Goal: Information Seeking & Learning: Find specific page/section

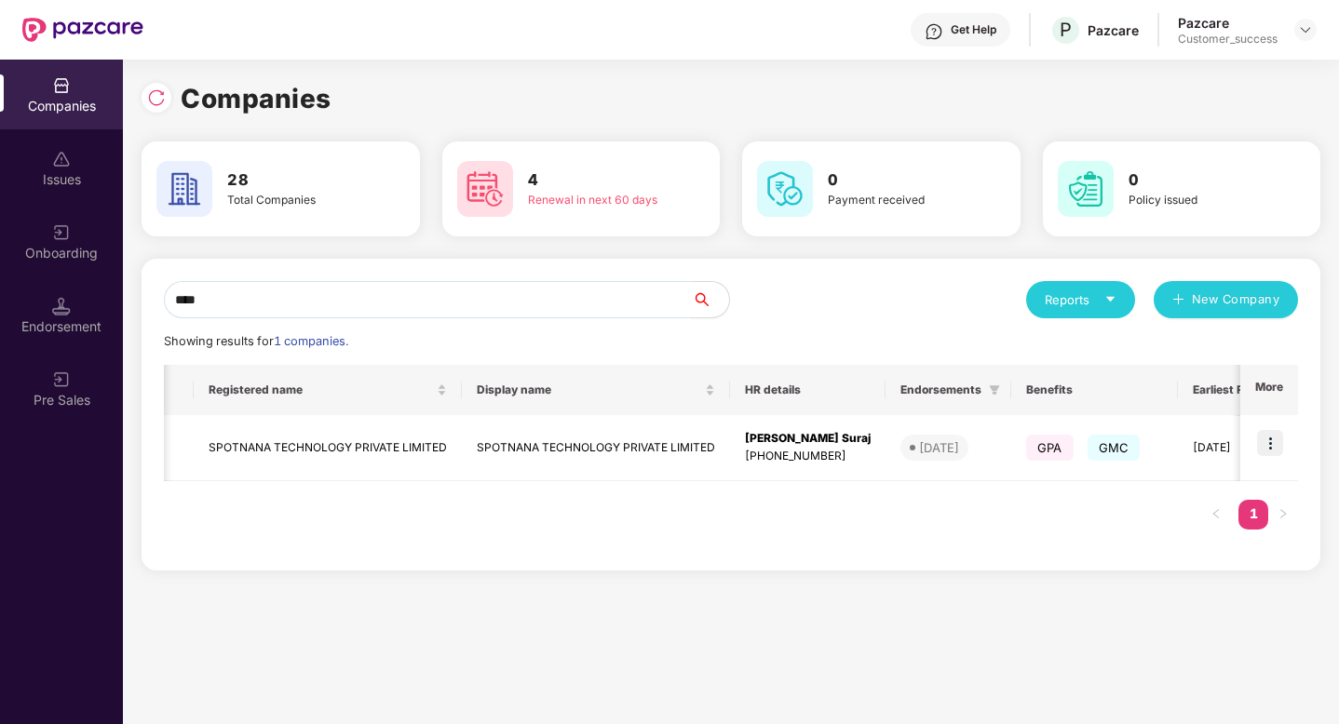
scroll to position [0, 395]
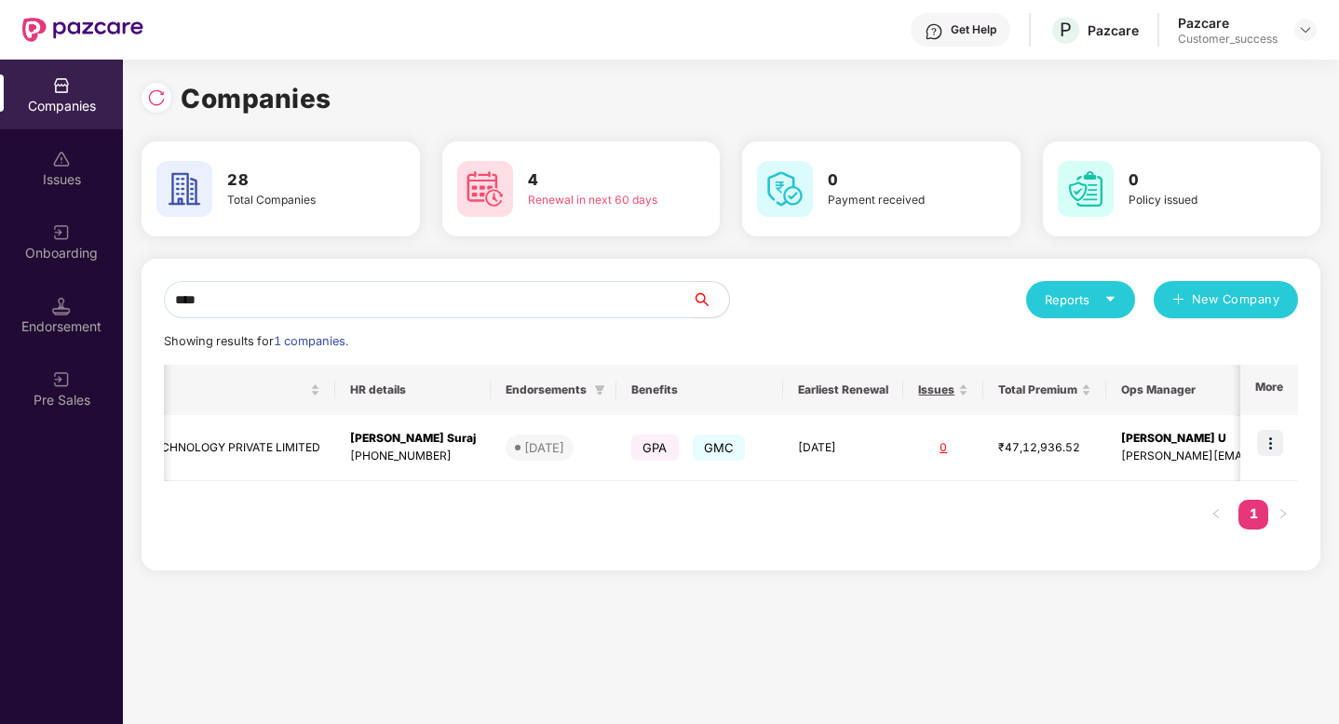
click at [402, 299] on input "****" at bounding box center [428, 299] width 528 height 37
click at [104, 299] on div "Companies Issues Onboarding Endorsement Pre Sales Companies 28 Total Companies …" at bounding box center [669, 392] width 1339 height 665
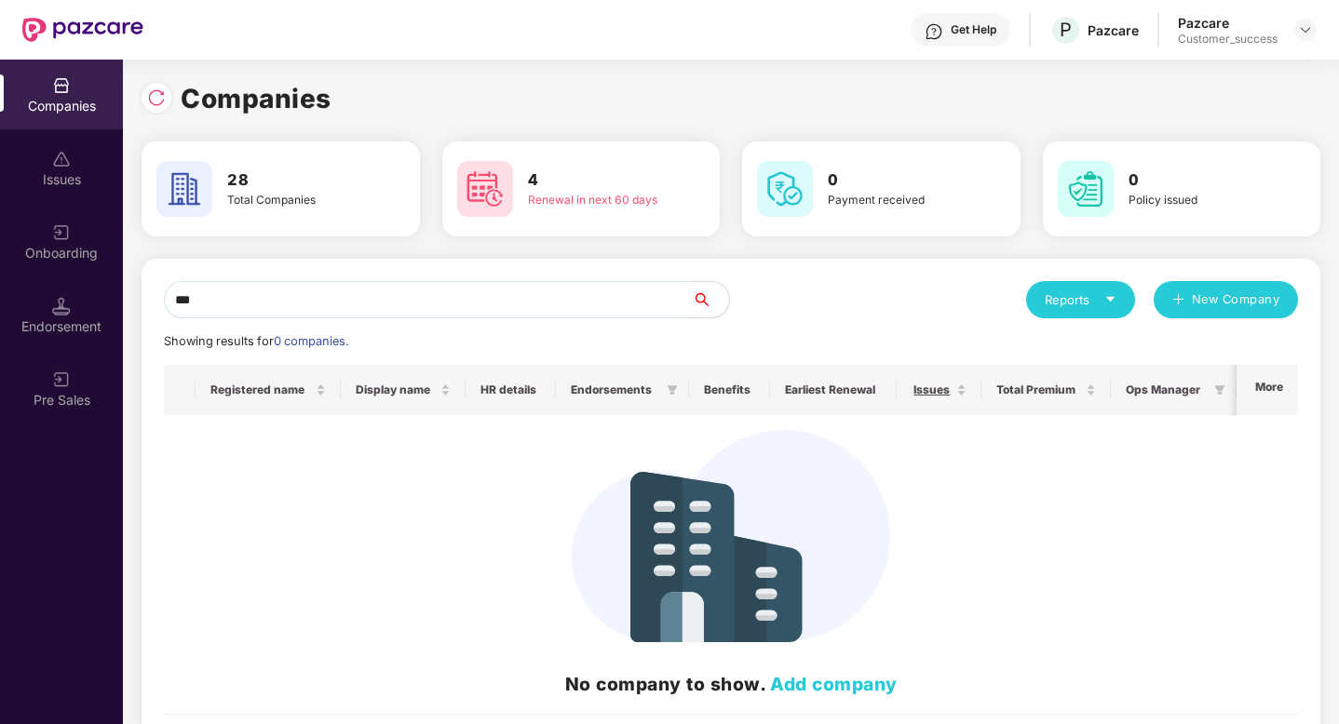
scroll to position [0, 0]
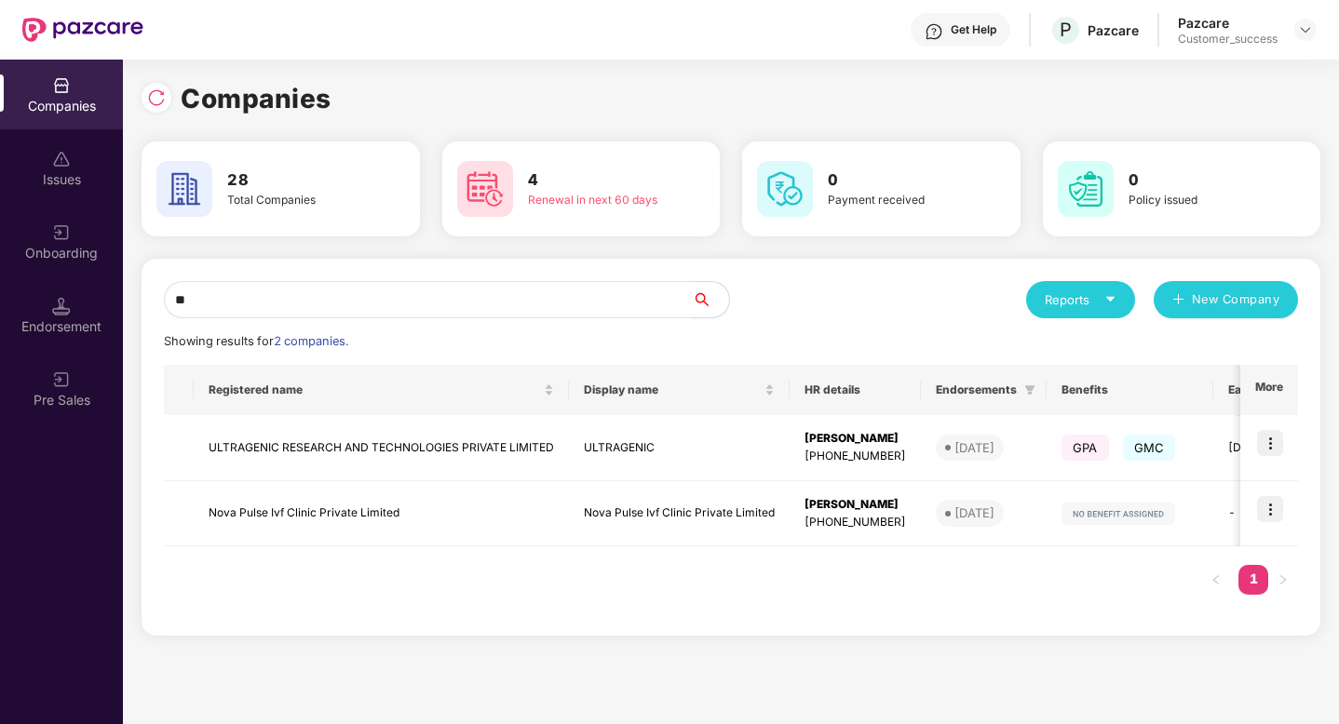
type input "*"
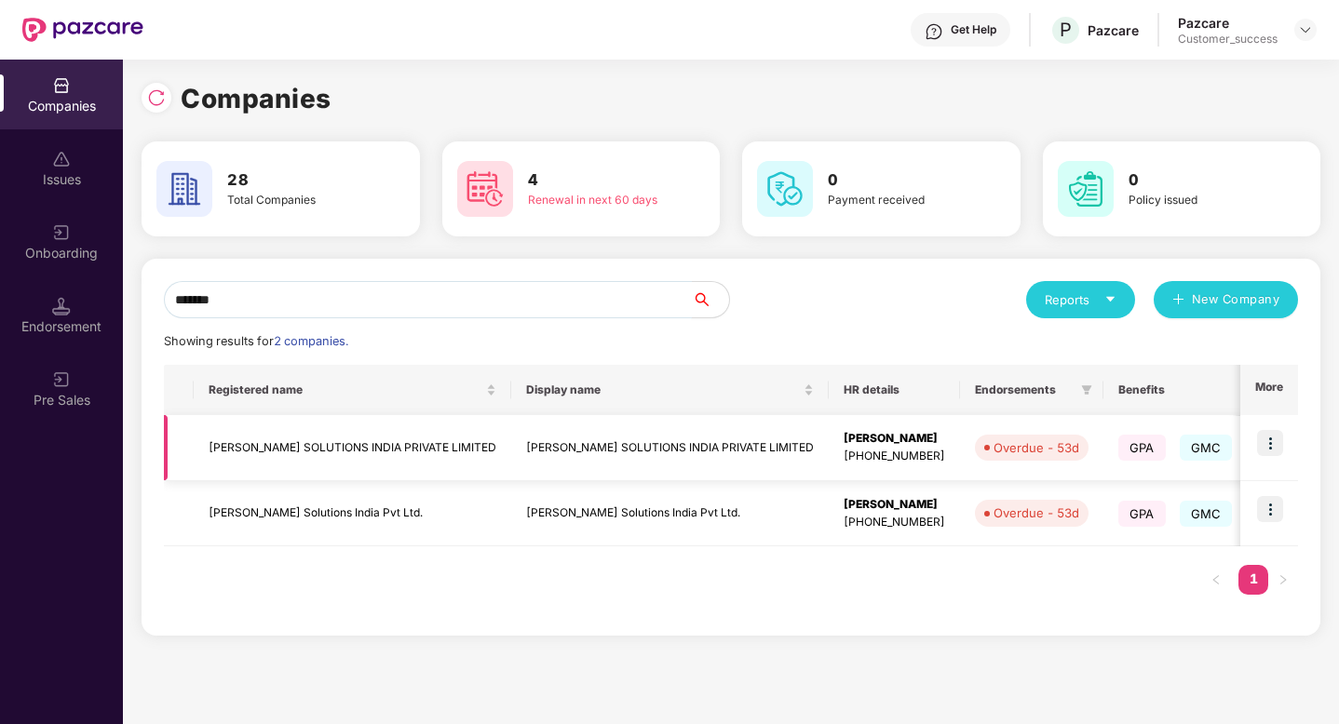
type input "*******"
click at [1266, 443] on img at bounding box center [1270, 443] width 26 height 26
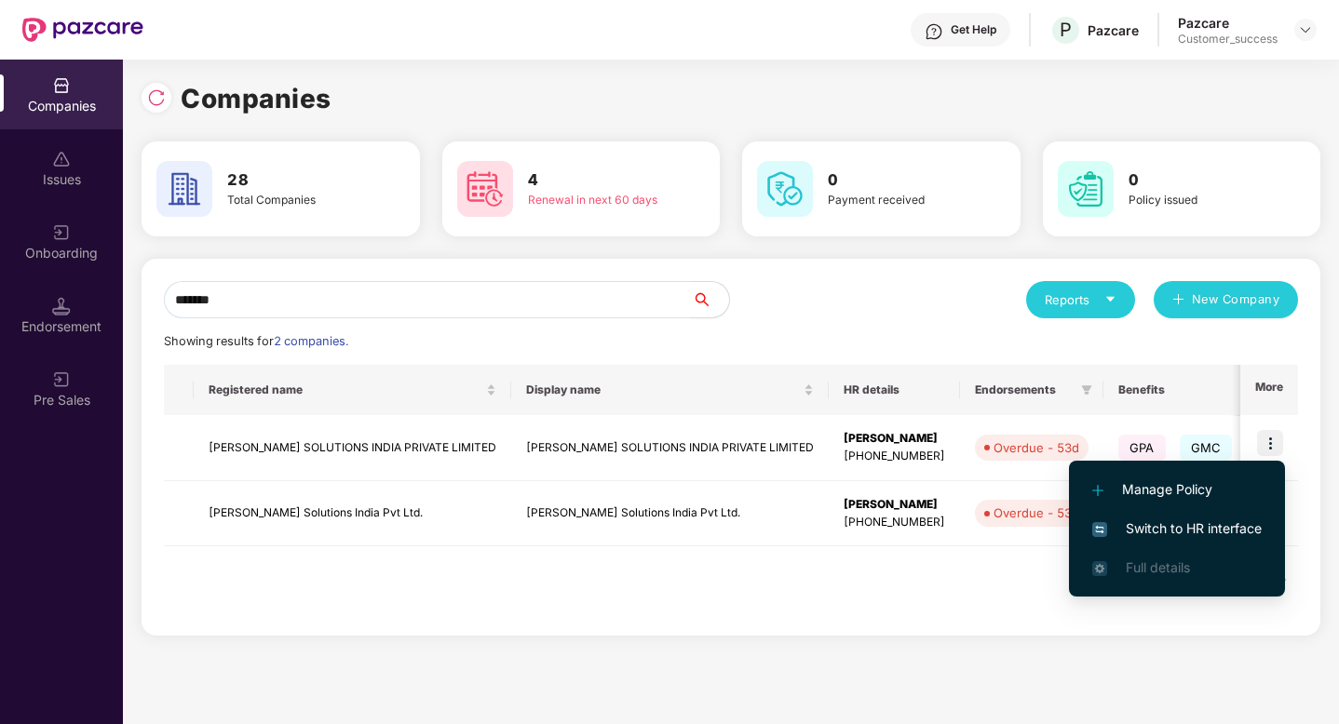
click at [1218, 531] on span "Switch to HR interface" at bounding box center [1176, 529] width 169 height 20
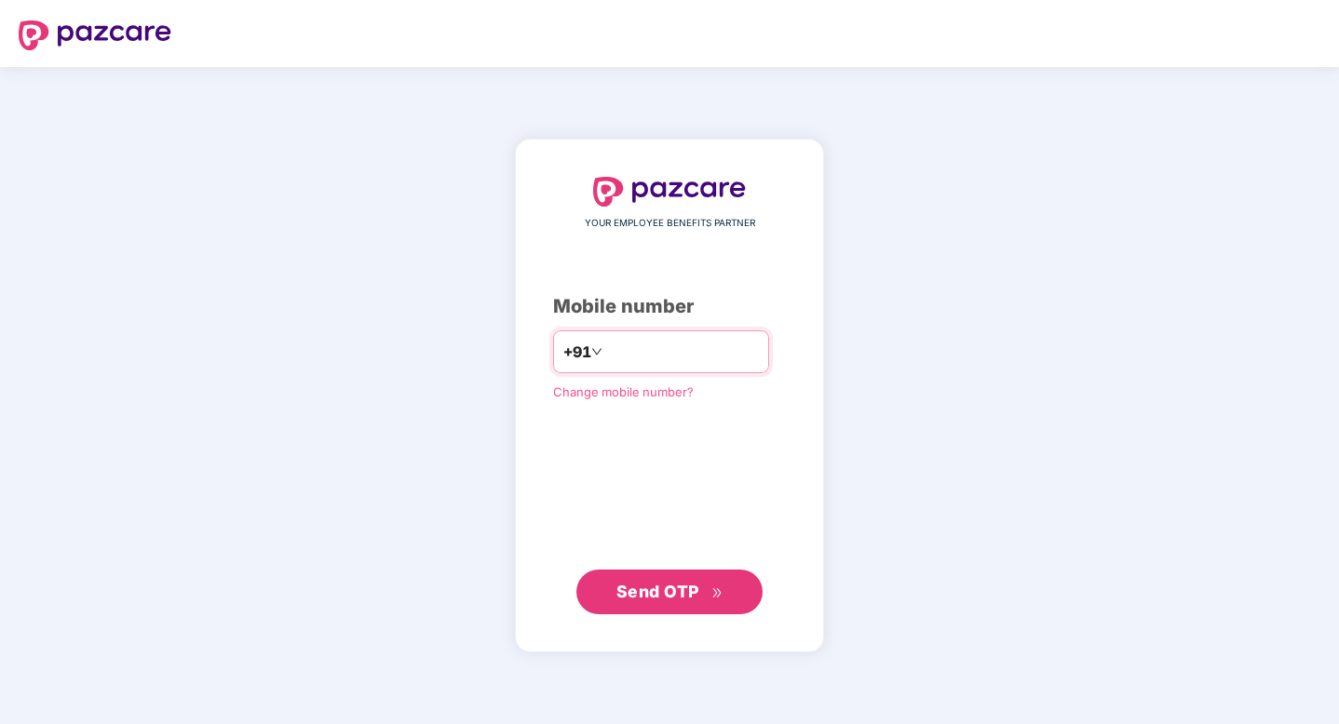
type input "**********"
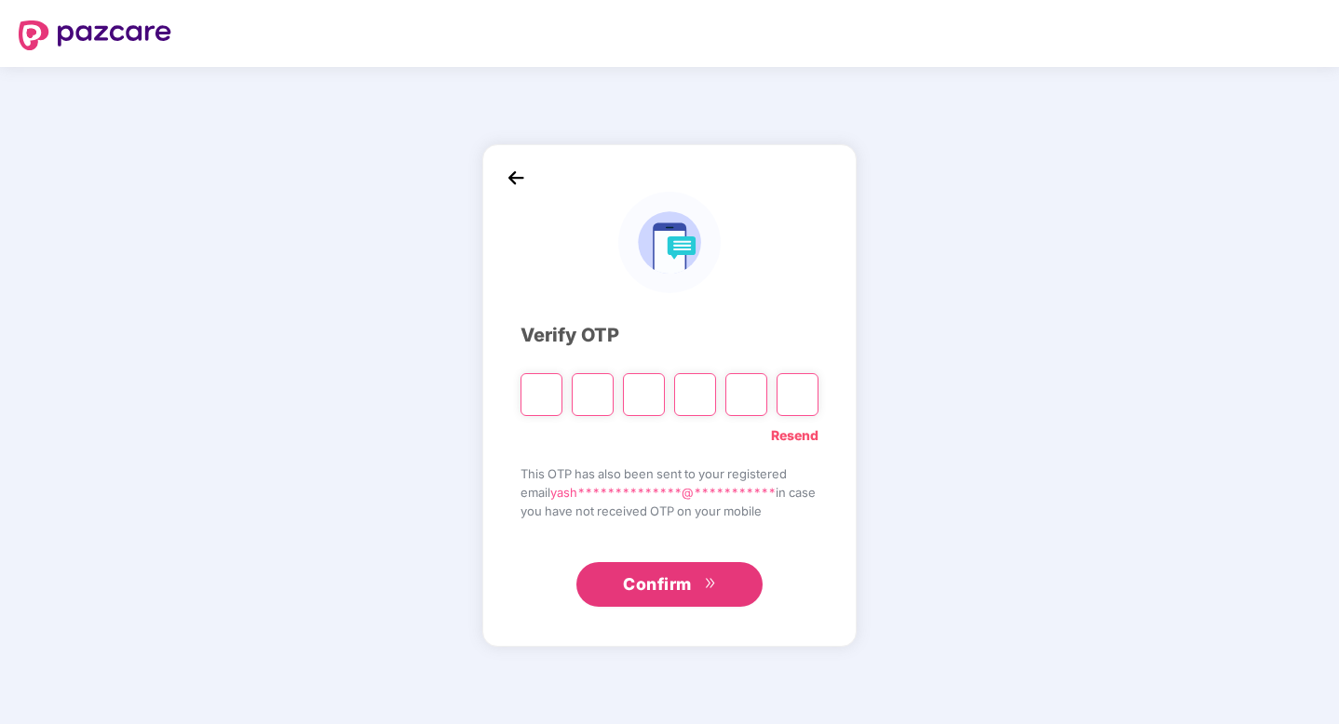
type input "*"
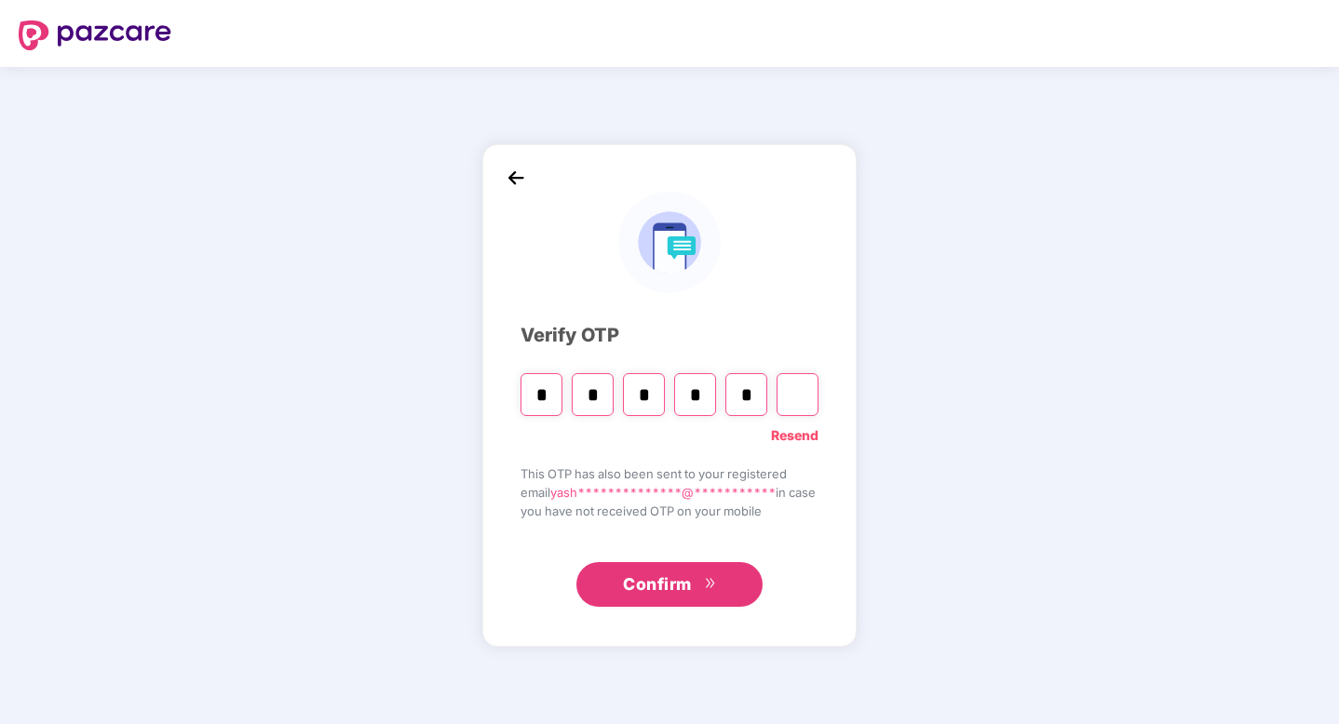
type input "*"
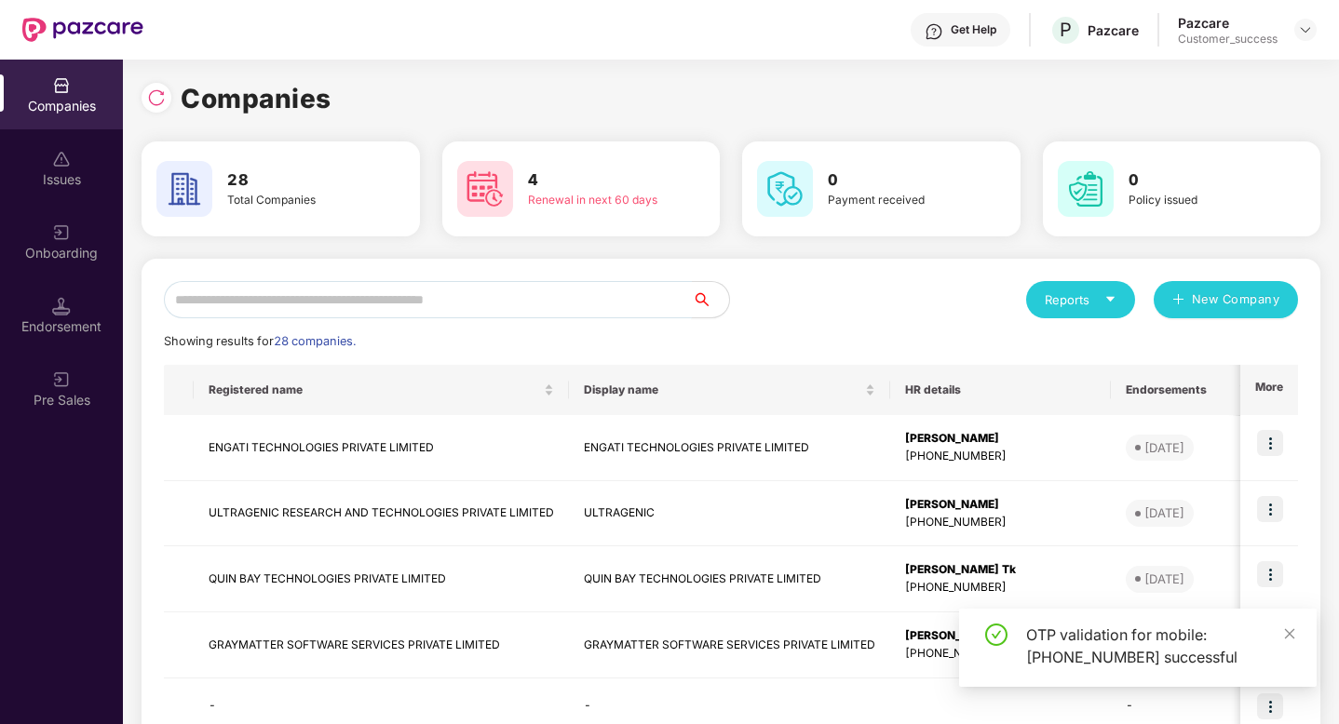
click at [458, 287] on input "text" at bounding box center [428, 299] width 528 height 37
type input "*"
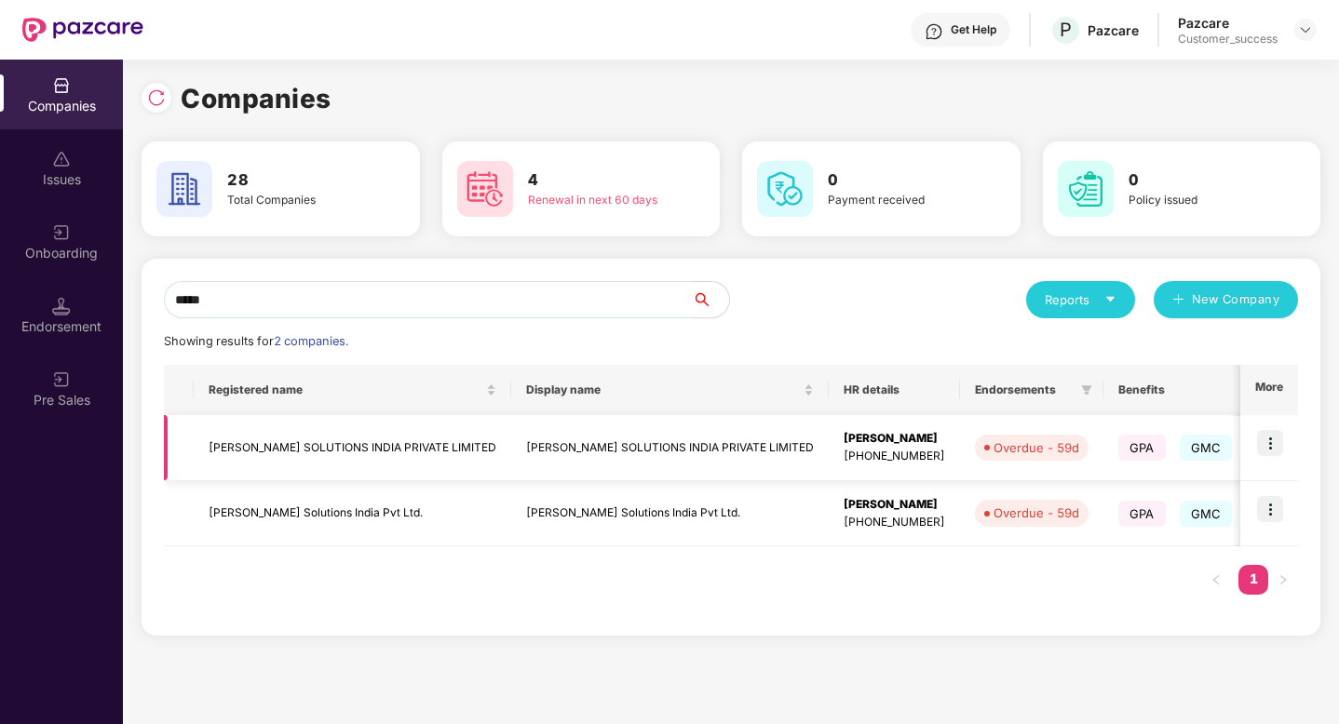
type input "*****"
click at [1268, 443] on img at bounding box center [1270, 443] width 26 height 26
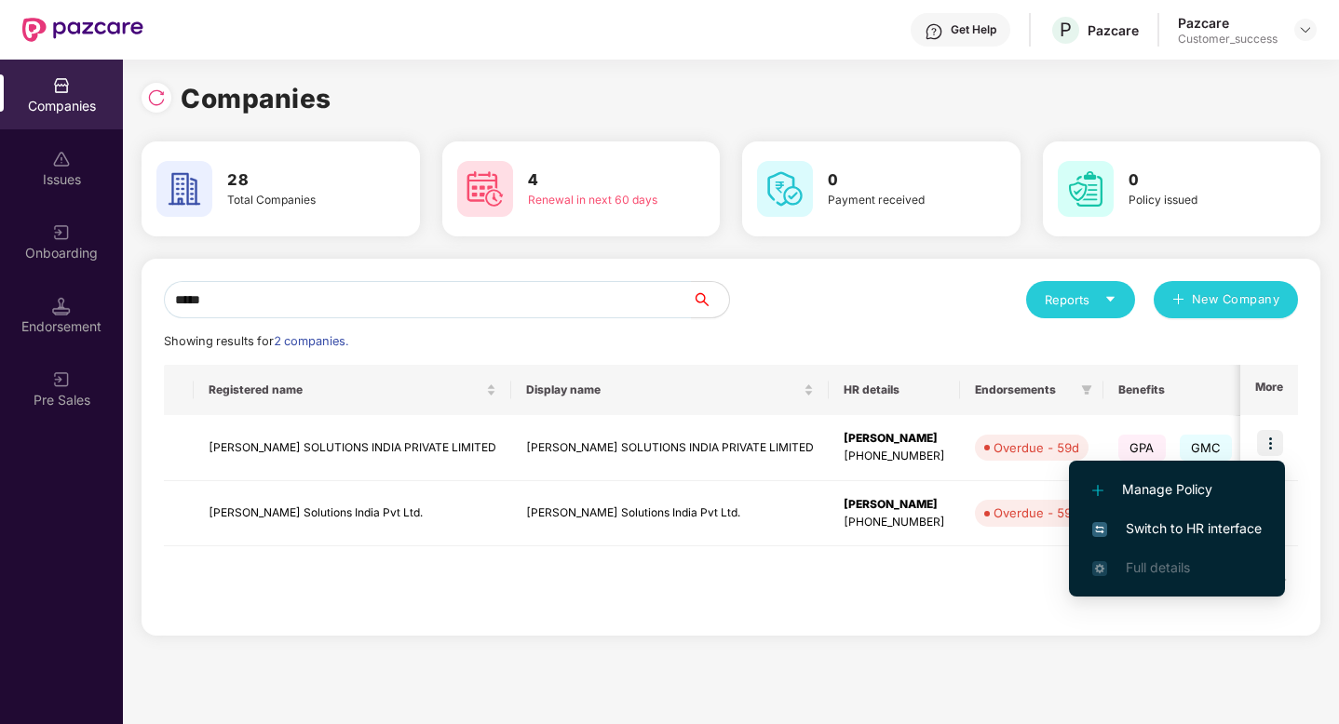
click at [1207, 523] on span "Switch to HR interface" at bounding box center [1176, 529] width 169 height 20
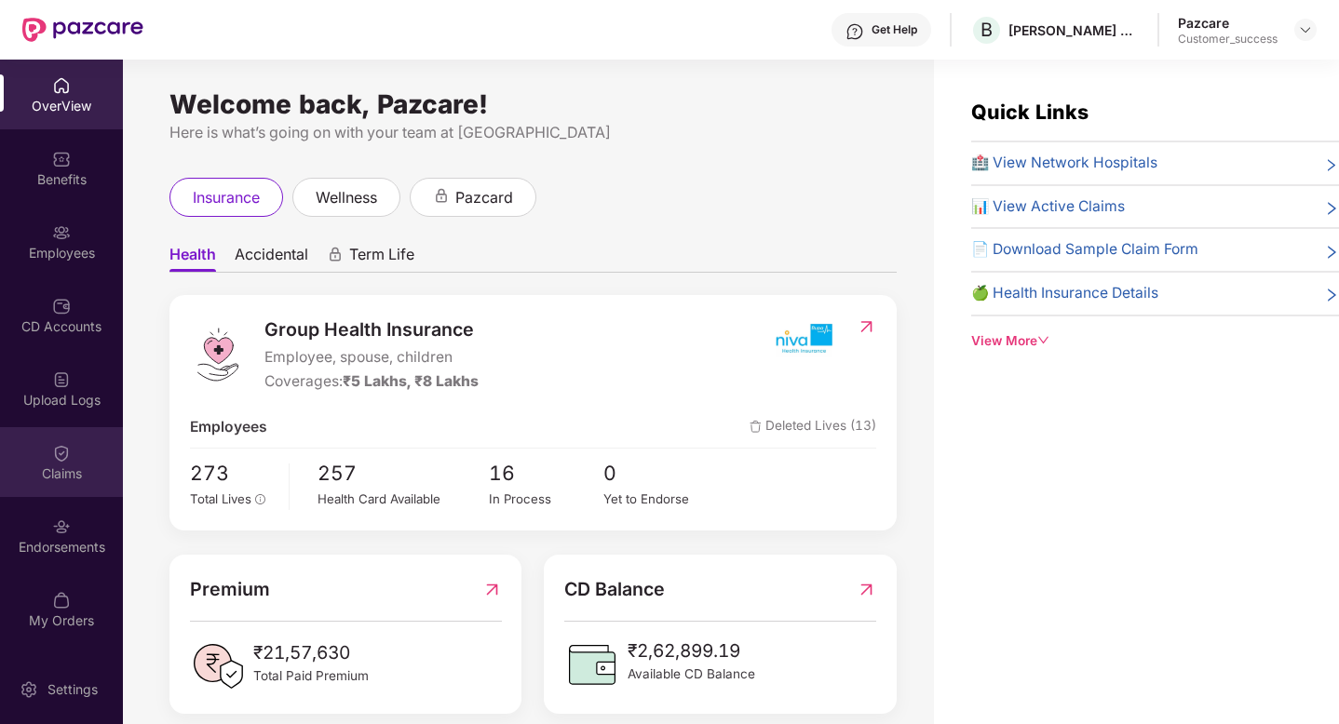
scroll to position [60, 0]
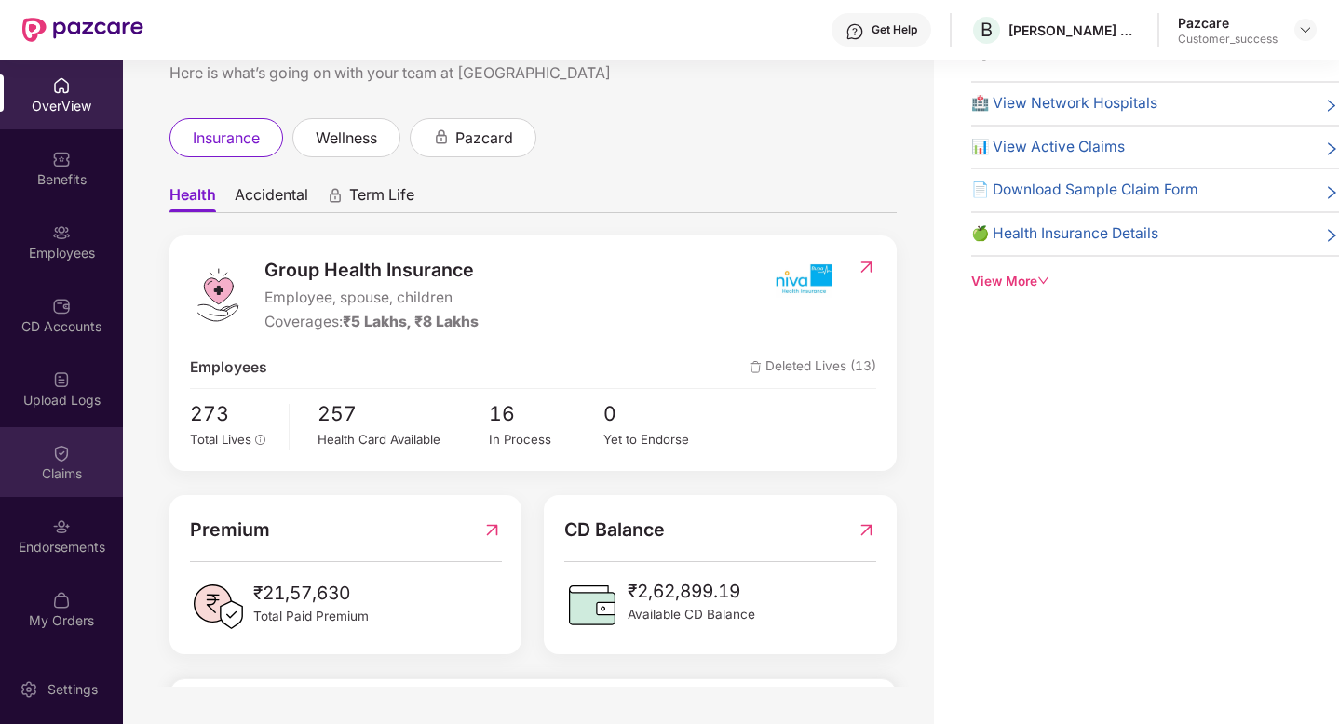
click at [48, 478] on div "Claims" at bounding box center [61, 474] width 123 height 19
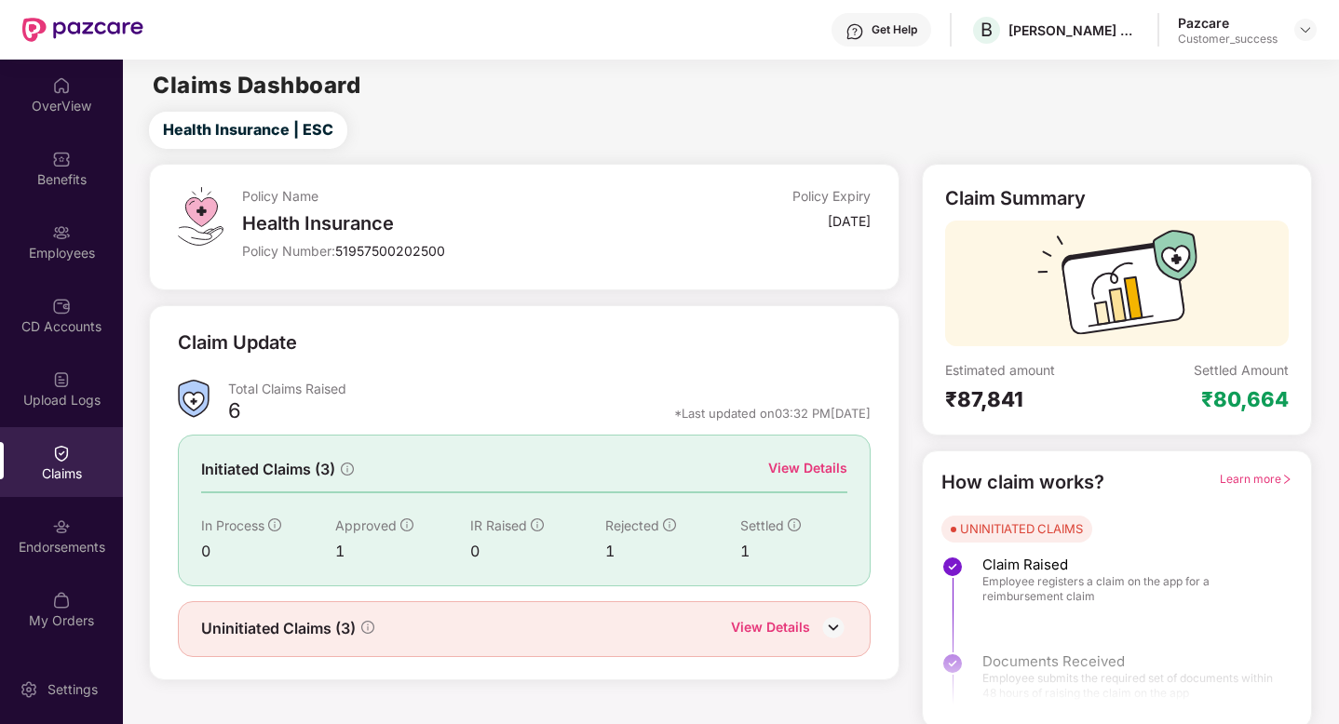
click at [824, 463] on div "View Details" at bounding box center [807, 468] width 79 height 20
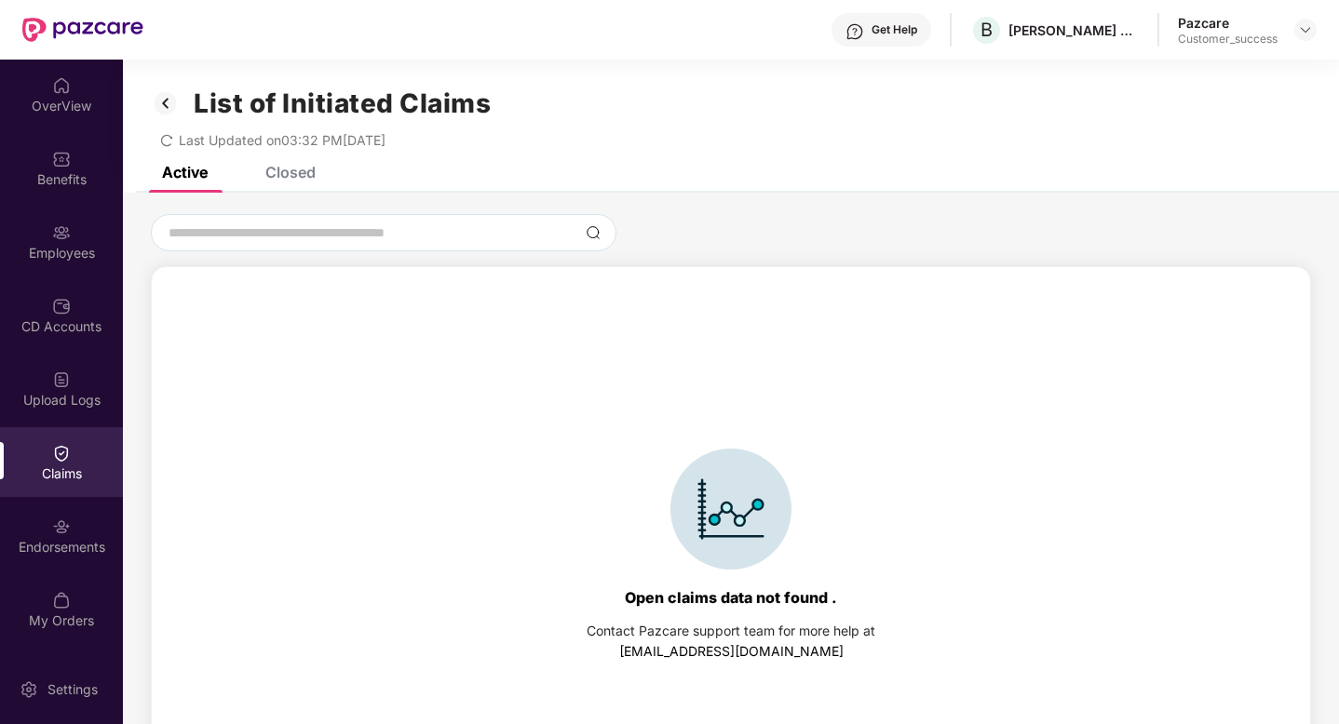
click at [287, 161] on div "List of Initiated Claims Last Updated on 03:32 PM, 24 Sep 2025" at bounding box center [731, 113] width 1216 height 107
click at [296, 168] on div "Closed" at bounding box center [290, 172] width 50 height 19
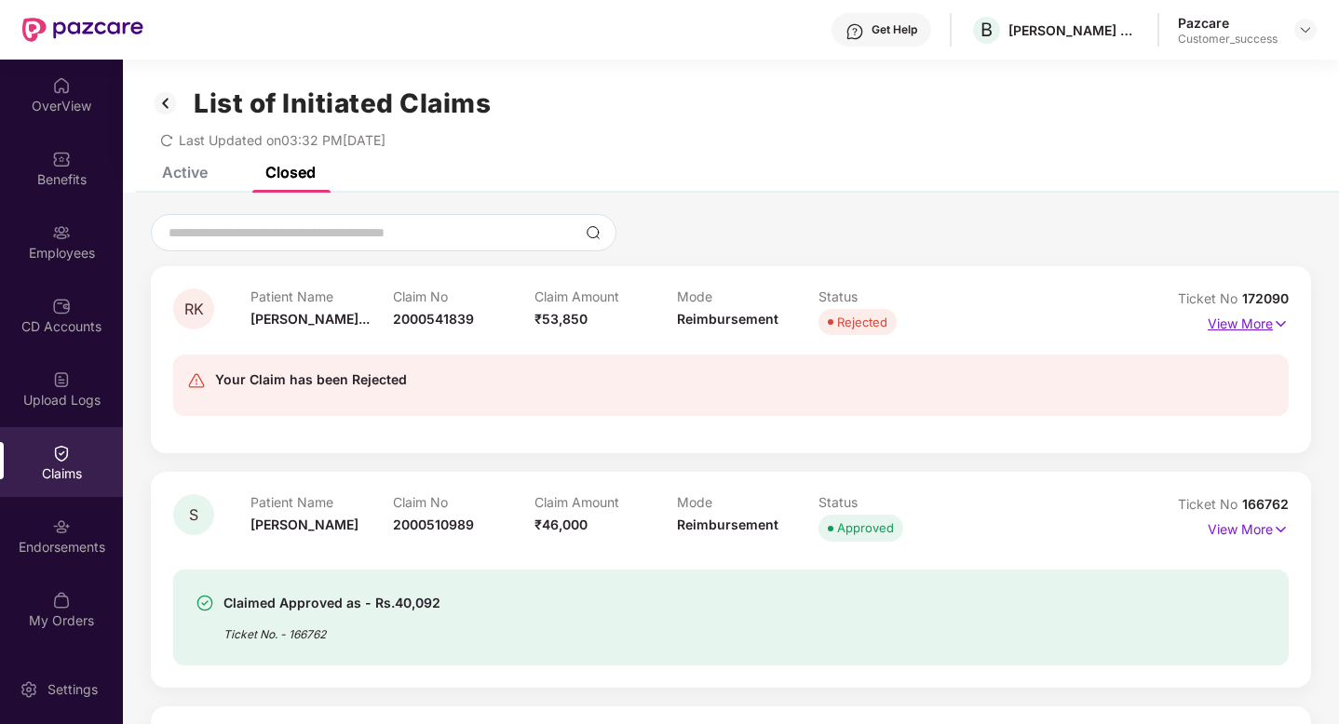
click at [1273, 318] on img at bounding box center [1281, 324] width 16 height 20
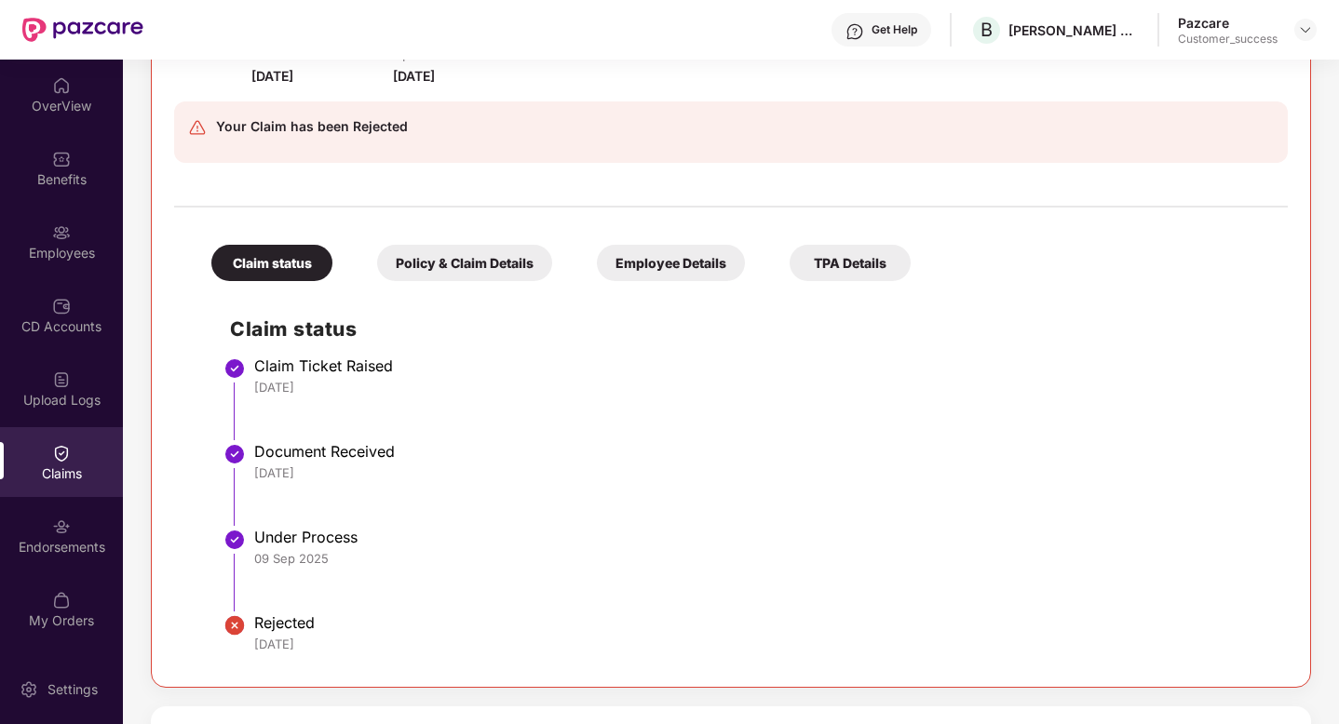
scroll to position [297, 0]
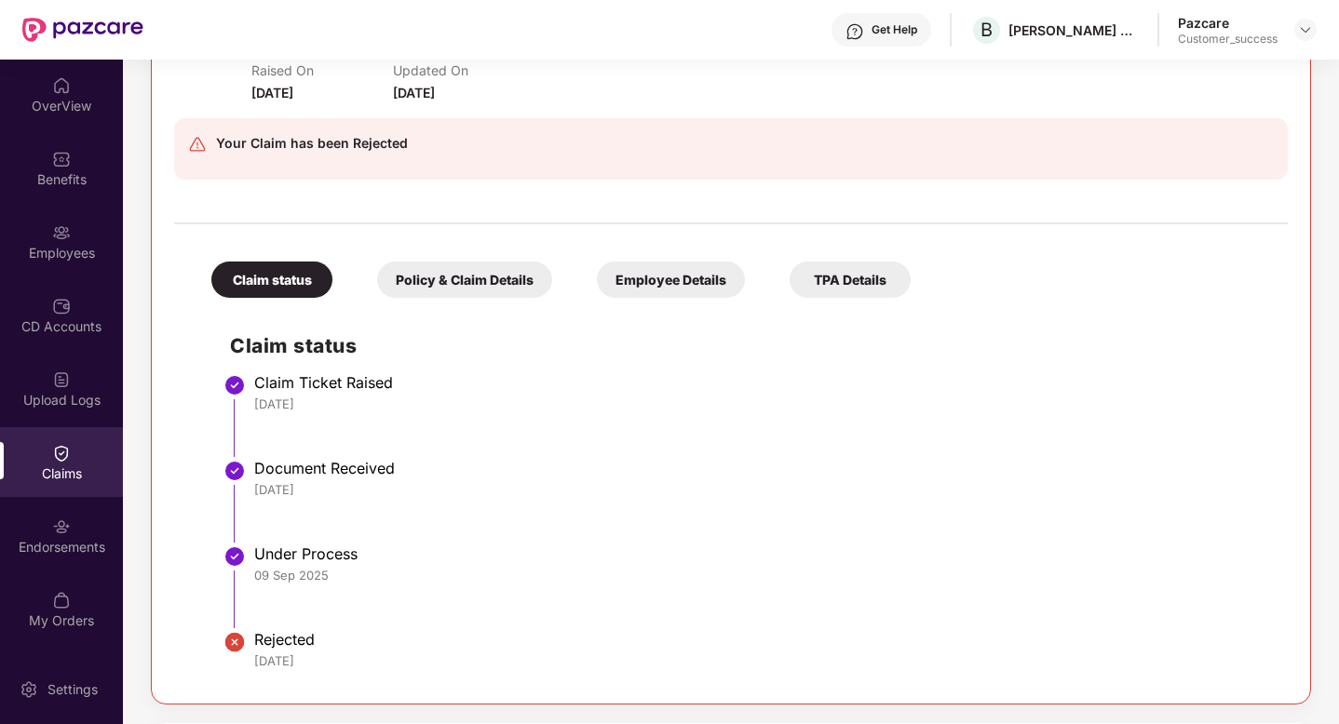
click at [445, 294] on div "Policy & Claim Details" at bounding box center [464, 280] width 175 height 36
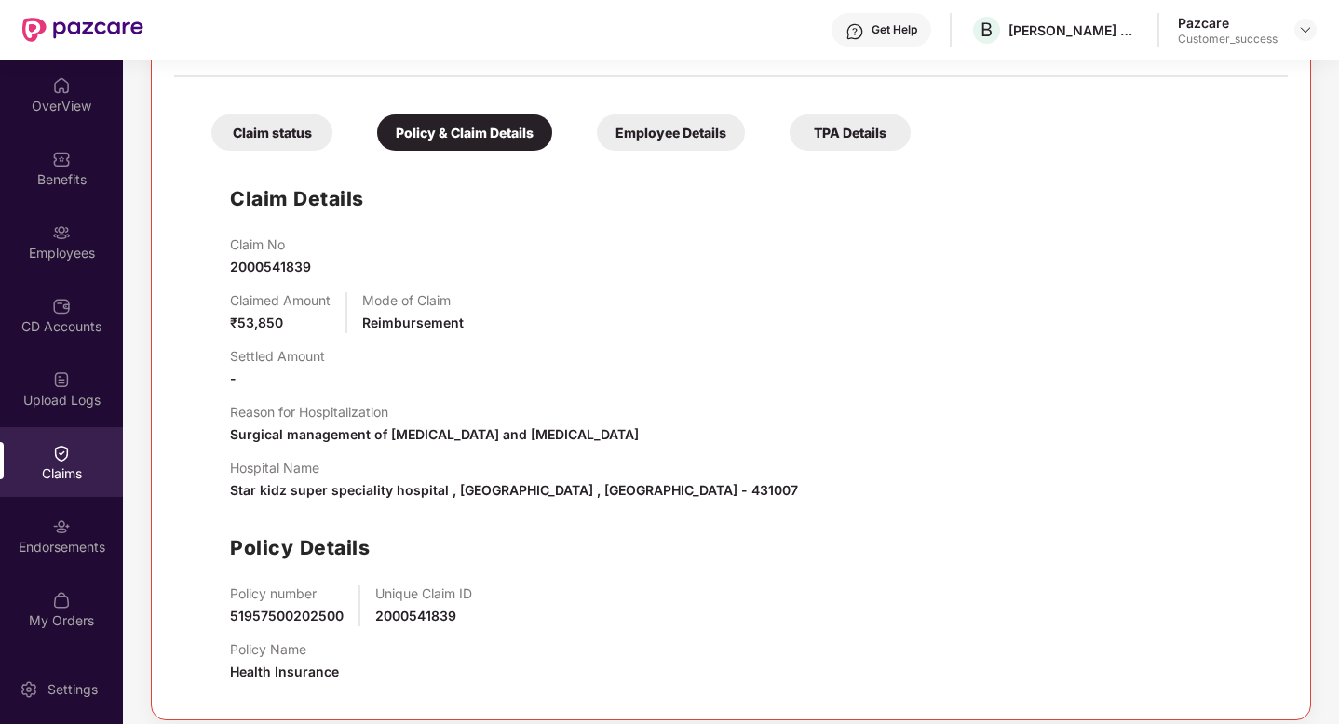
scroll to position [413, 0]
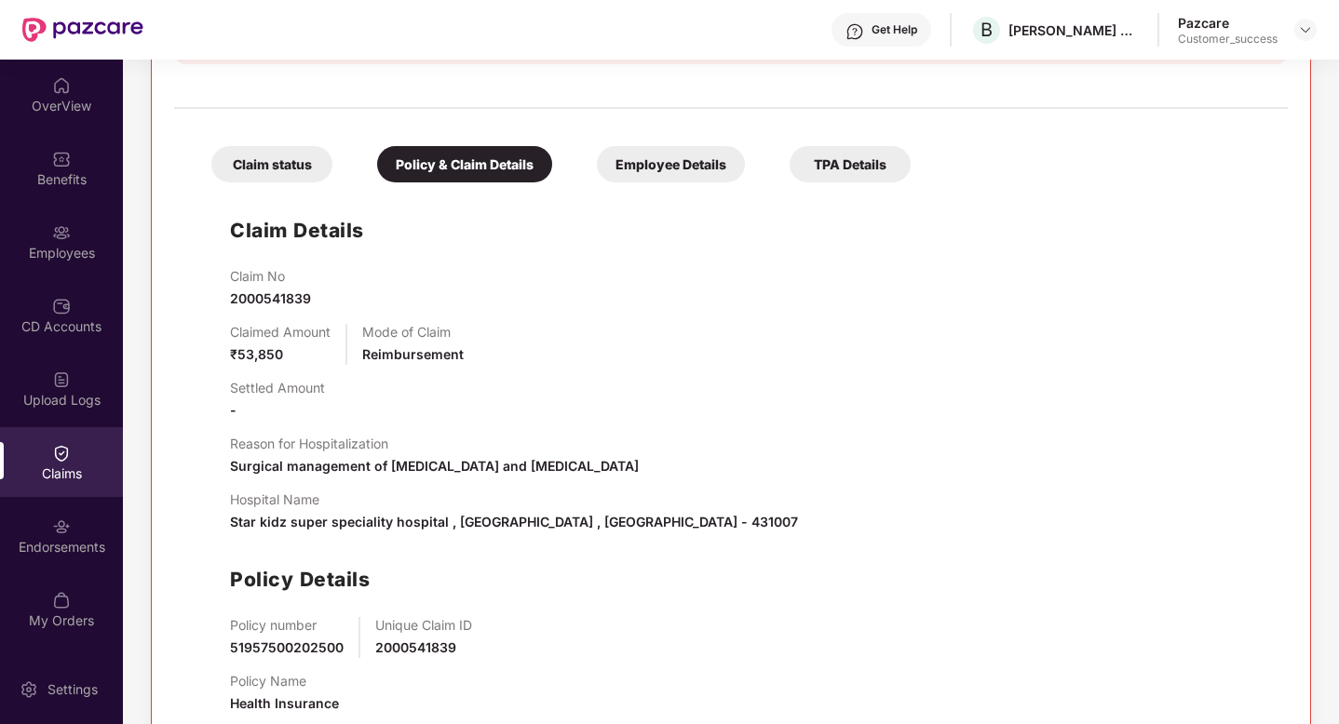
click at [616, 168] on div "Employee Details" at bounding box center [671, 164] width 148 height 36
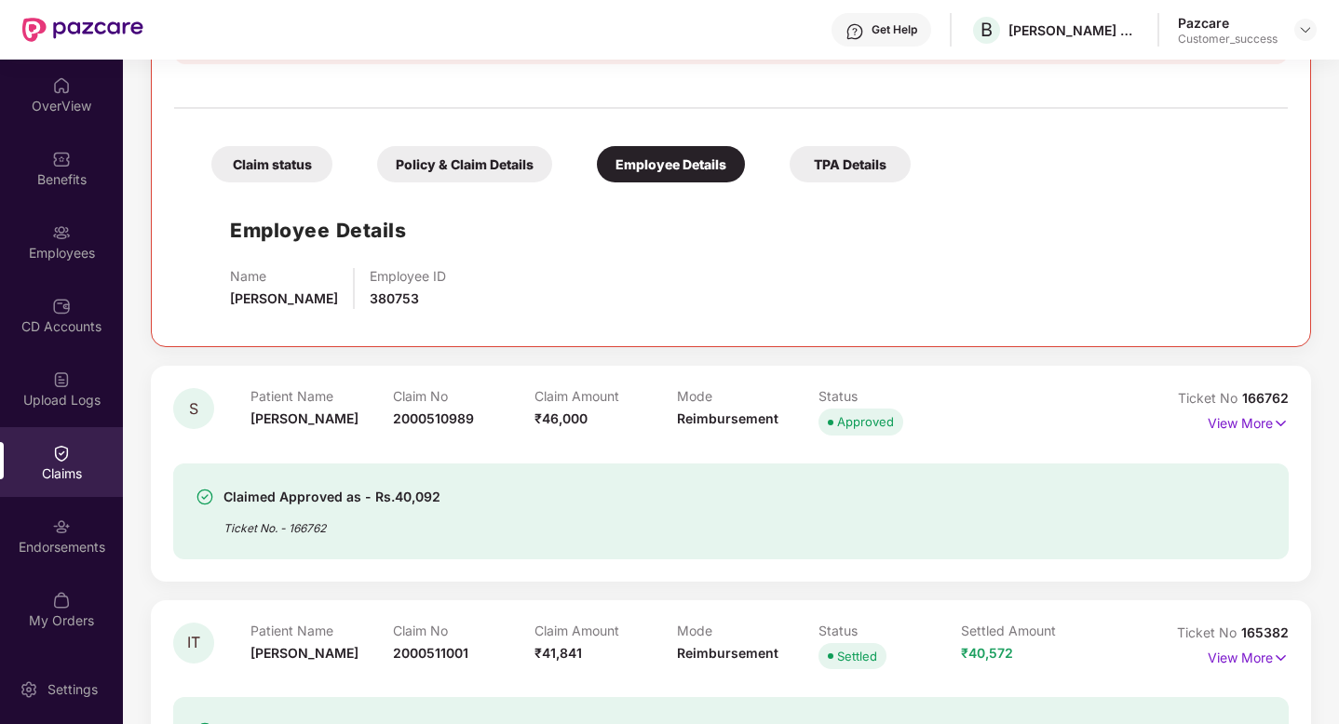
click at [872, 157] on div "TPA Details" at bounding box center [850, 164] width 121 height 36
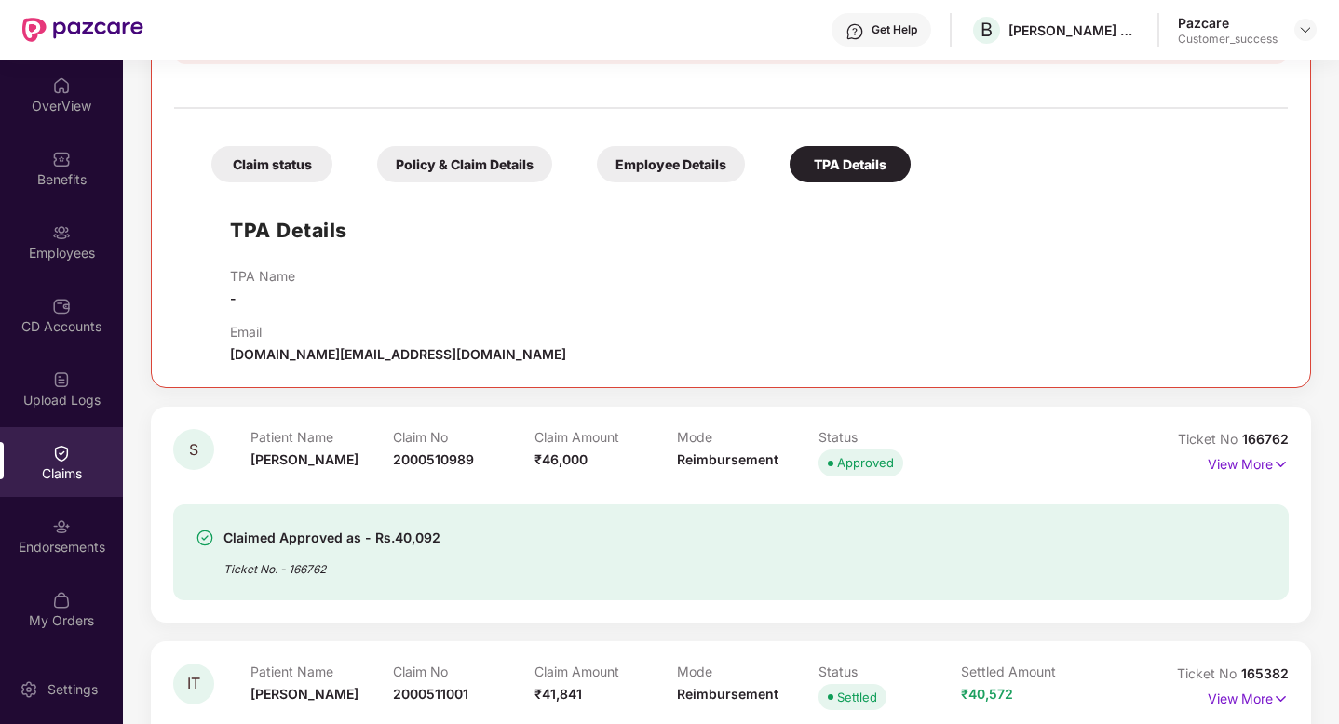
click at [293, 172] on div "Claim status" at bounding box center [271, 164] width 121 height 36
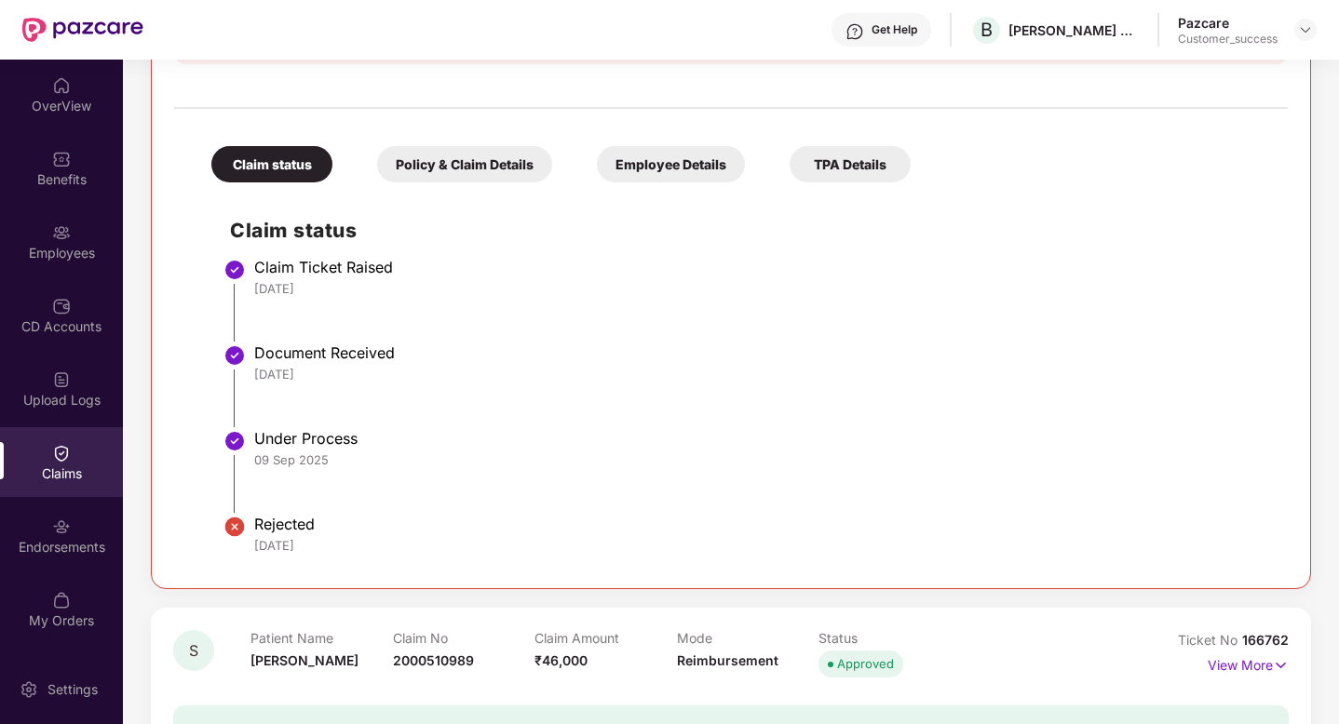
click at [451, 177] on div "Policy & Claim Details" at bounding box center [464, 164] width 175 height 36
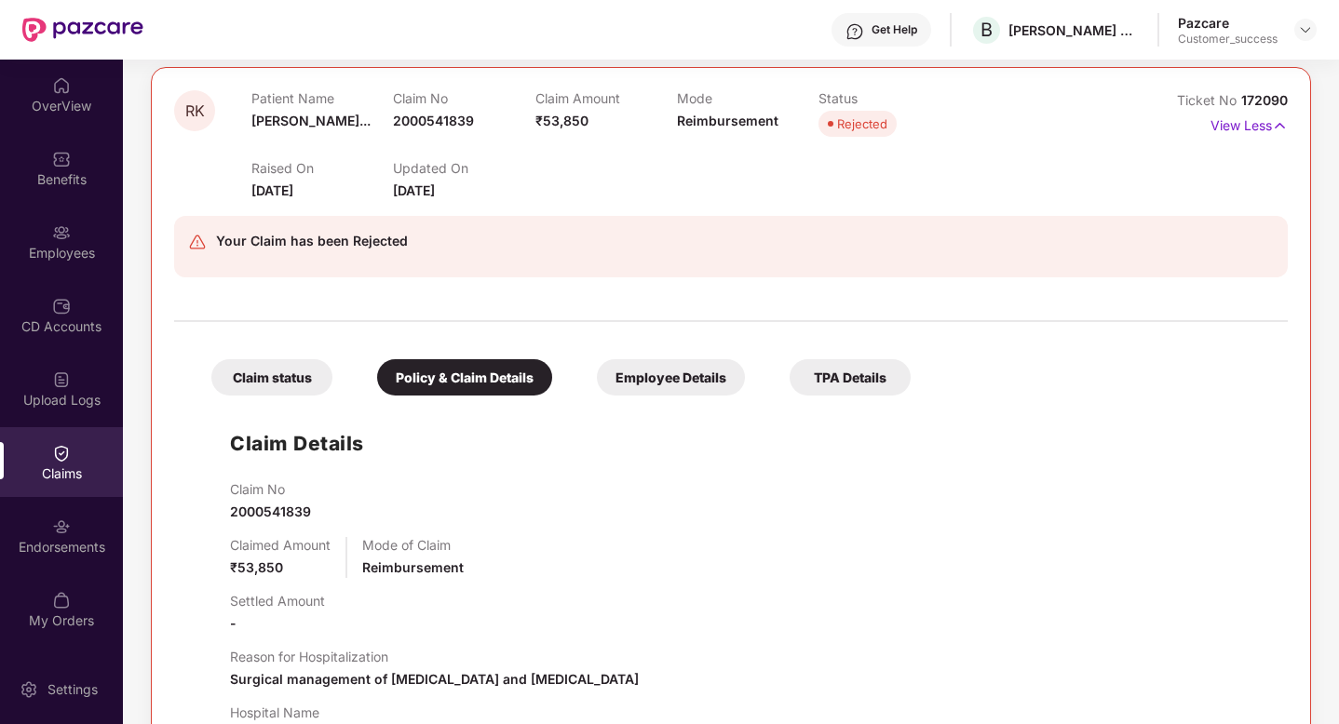
scroll to position [7, 0]
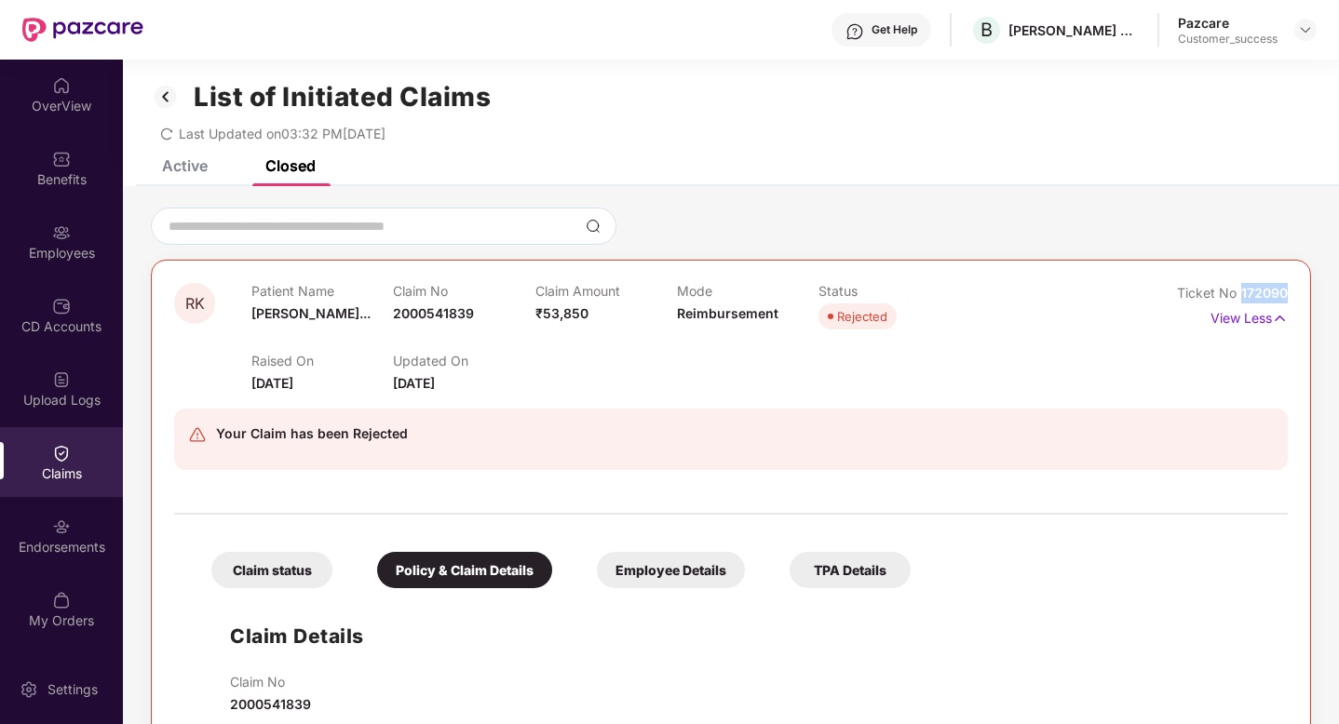
drag, startPoint x: 1240, startPoint y: 291, endPoint x: 1322, endPoint y: 288, distance: 82.0
copy span "172090"
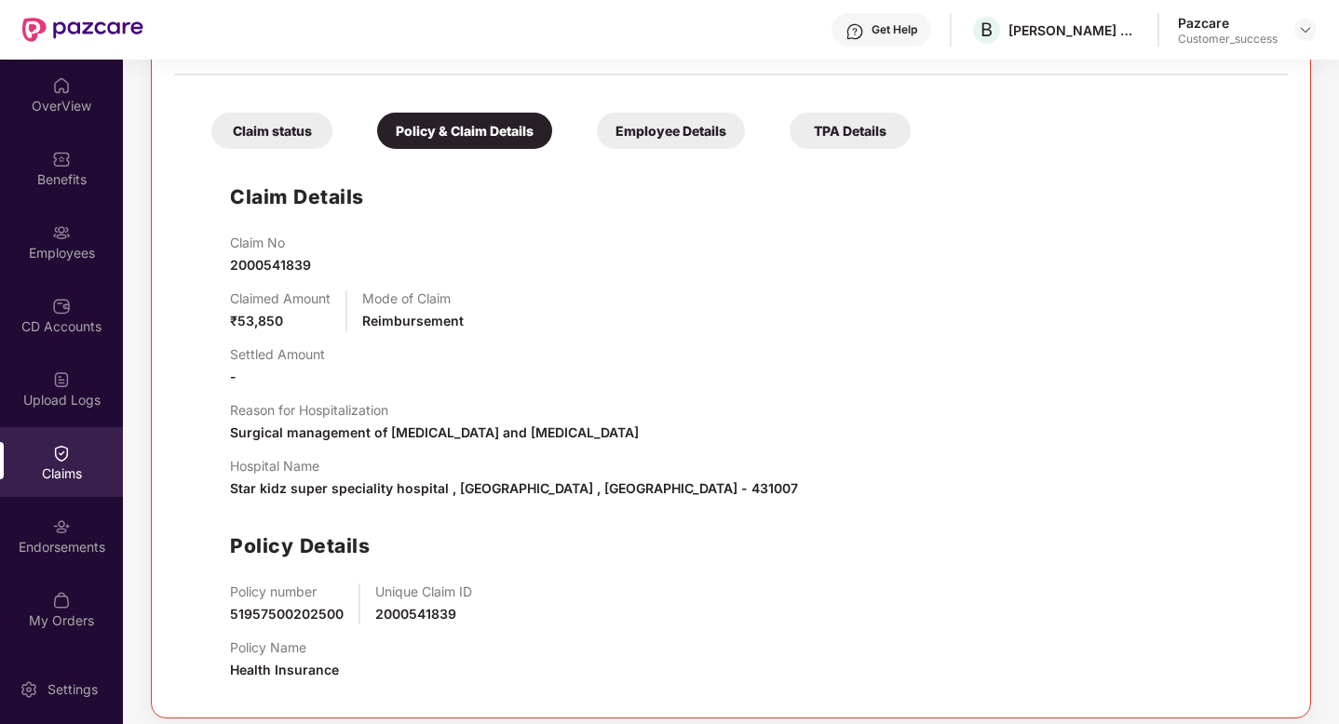
scroll to position [0, 0]
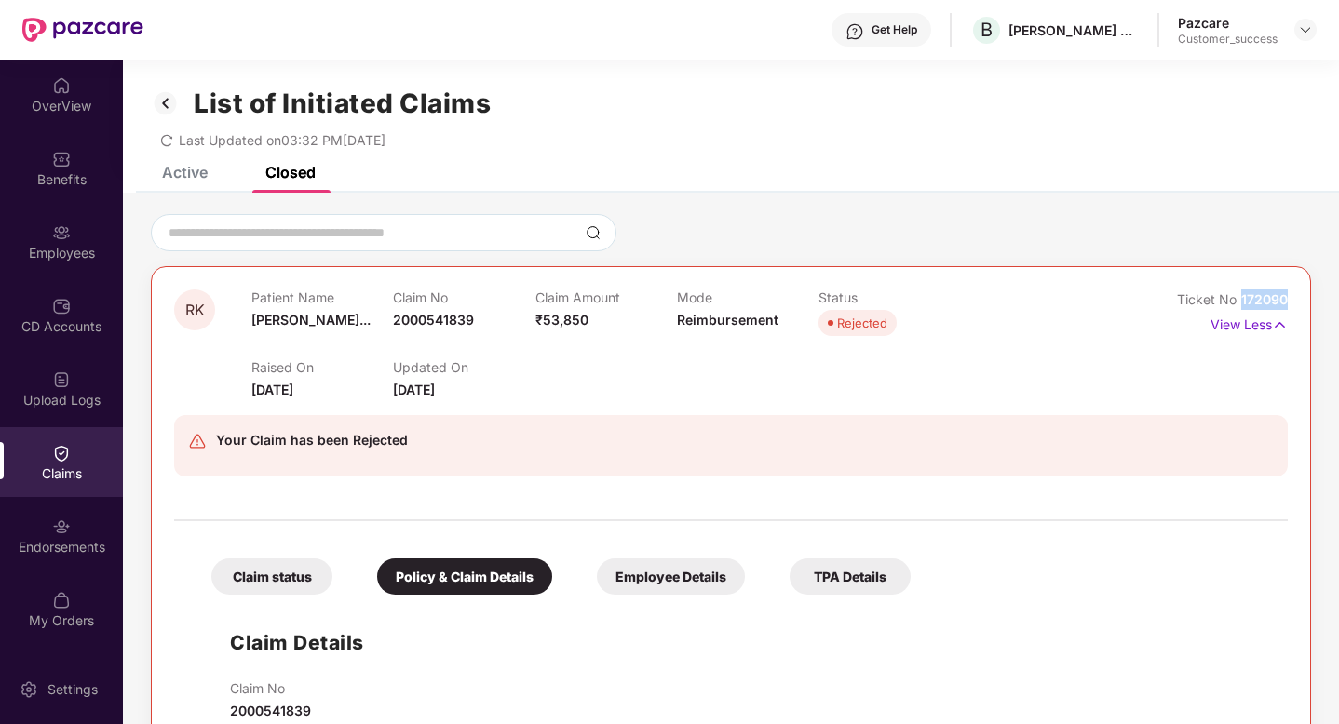
click at [191, 169] on div "Active" at bounding box center [185, 172] width 46 height 19
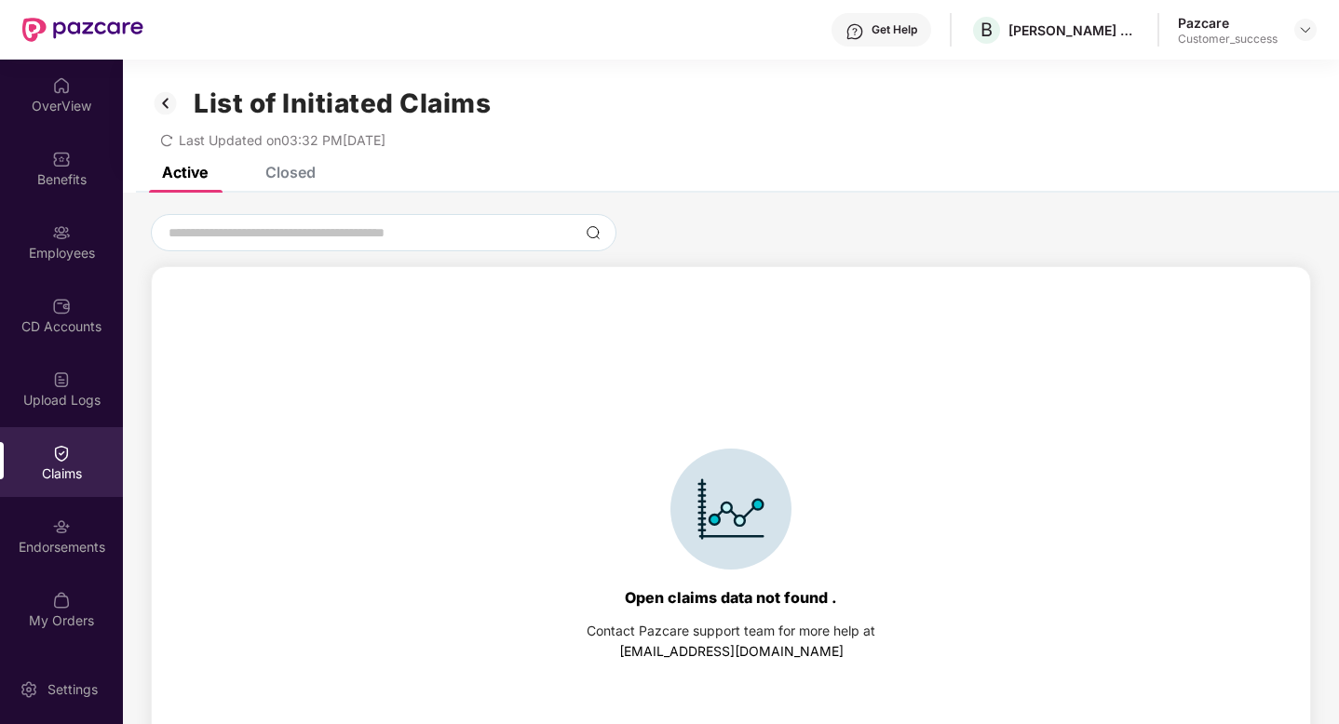
click at [287, 187] on div "Closed" at bounding box center [276, 172] width 78 height 41
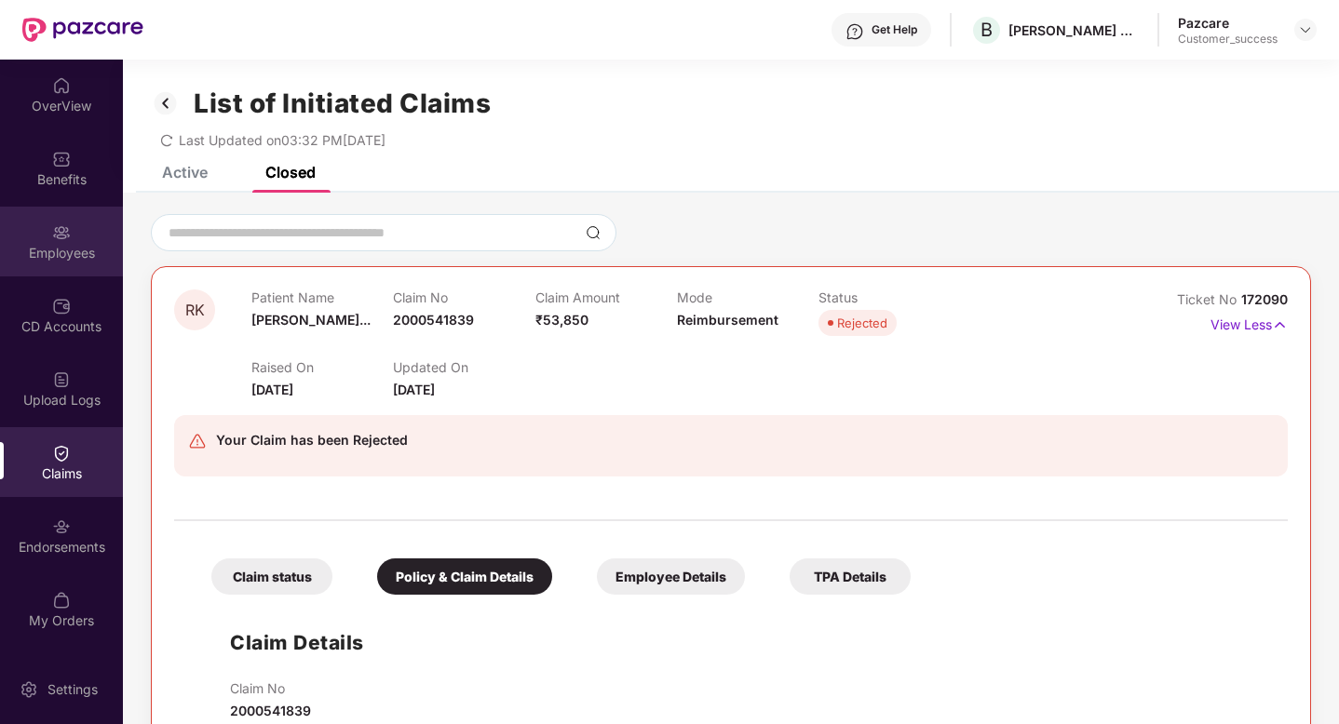
click at [61, 249] on div "Employees" at bounding box center [61, 253] width 123 height 19
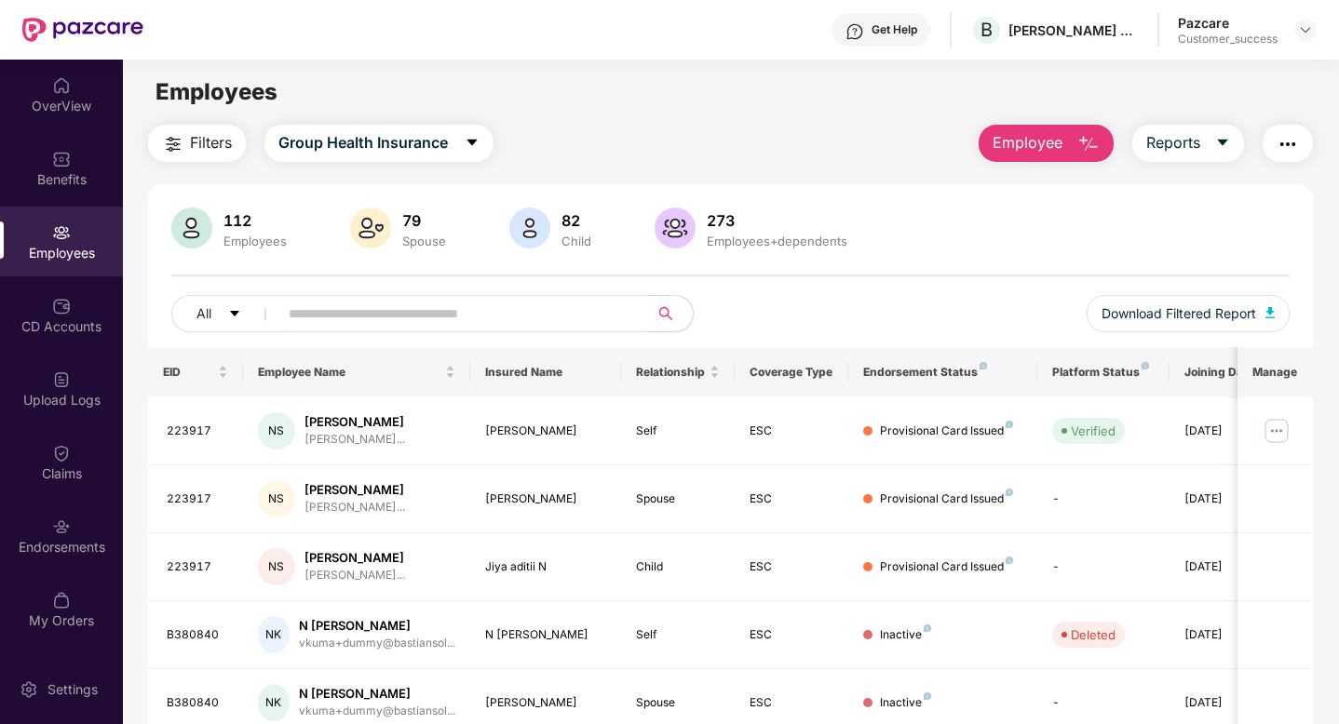
click at [304, 311] on input "text" at bounding box center [456, 314] width 334 height 28
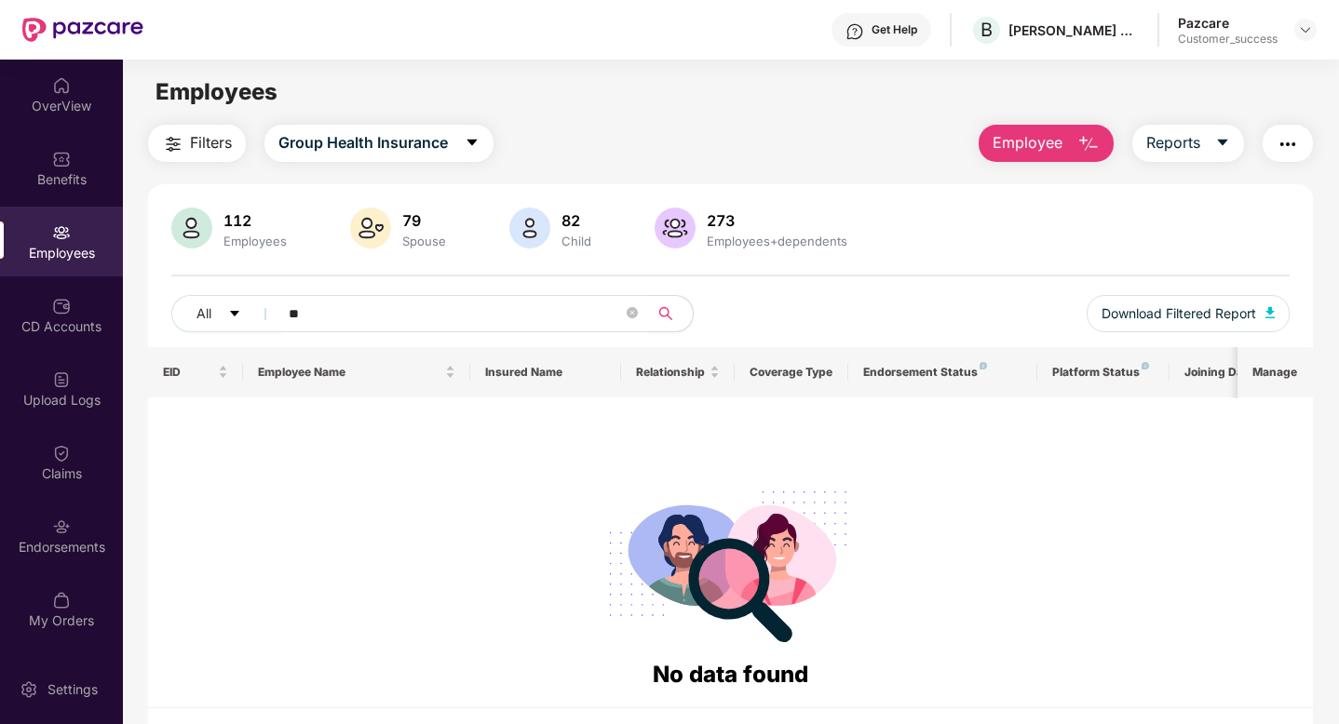
type input "*"
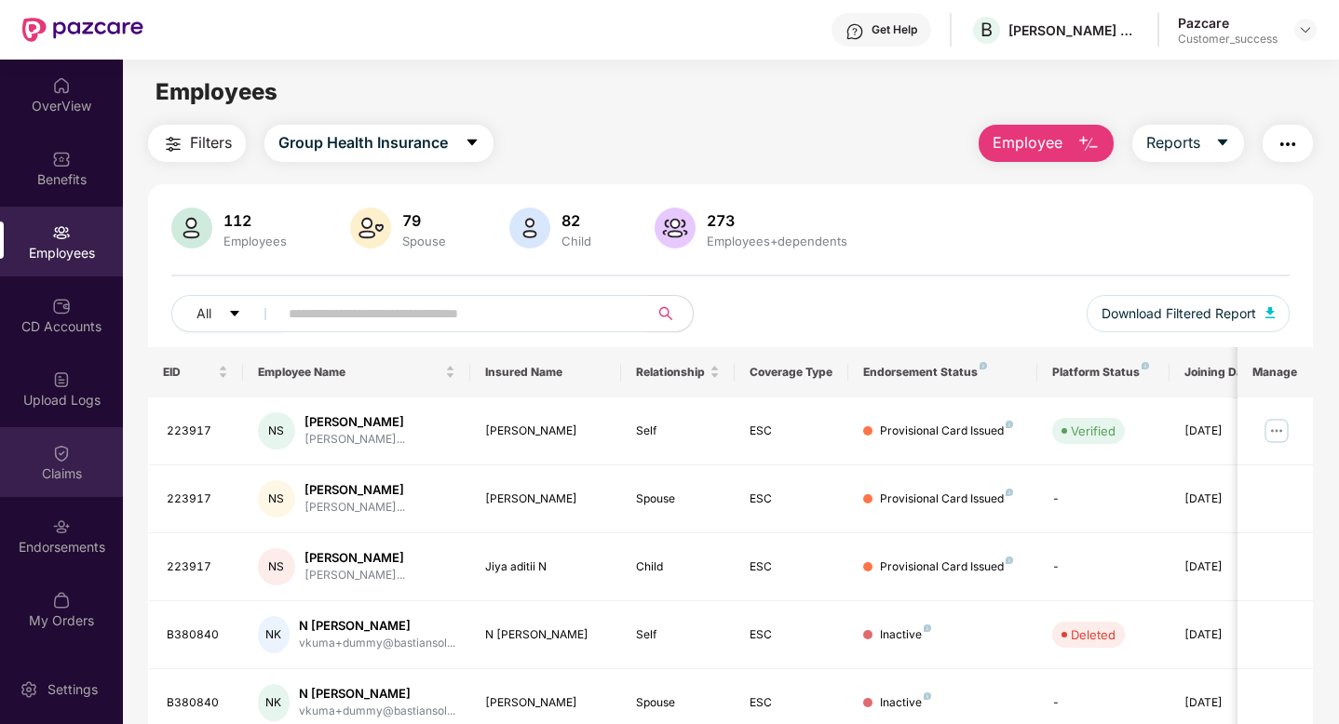
click at [64, 465] on div "Claims" at bounding box center [61, 474] width 123 height 19
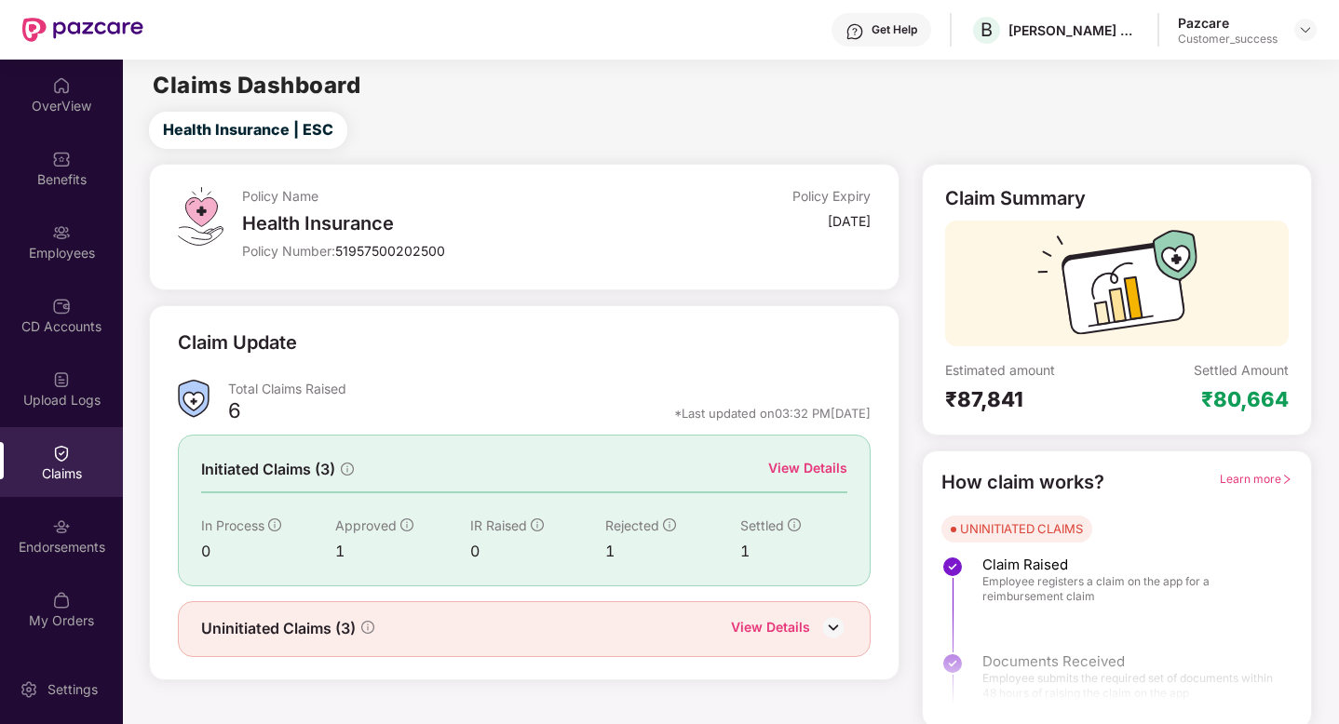
click at [818, 475] on div "View Details" at bounding box center [807, 468] width 79 height 20
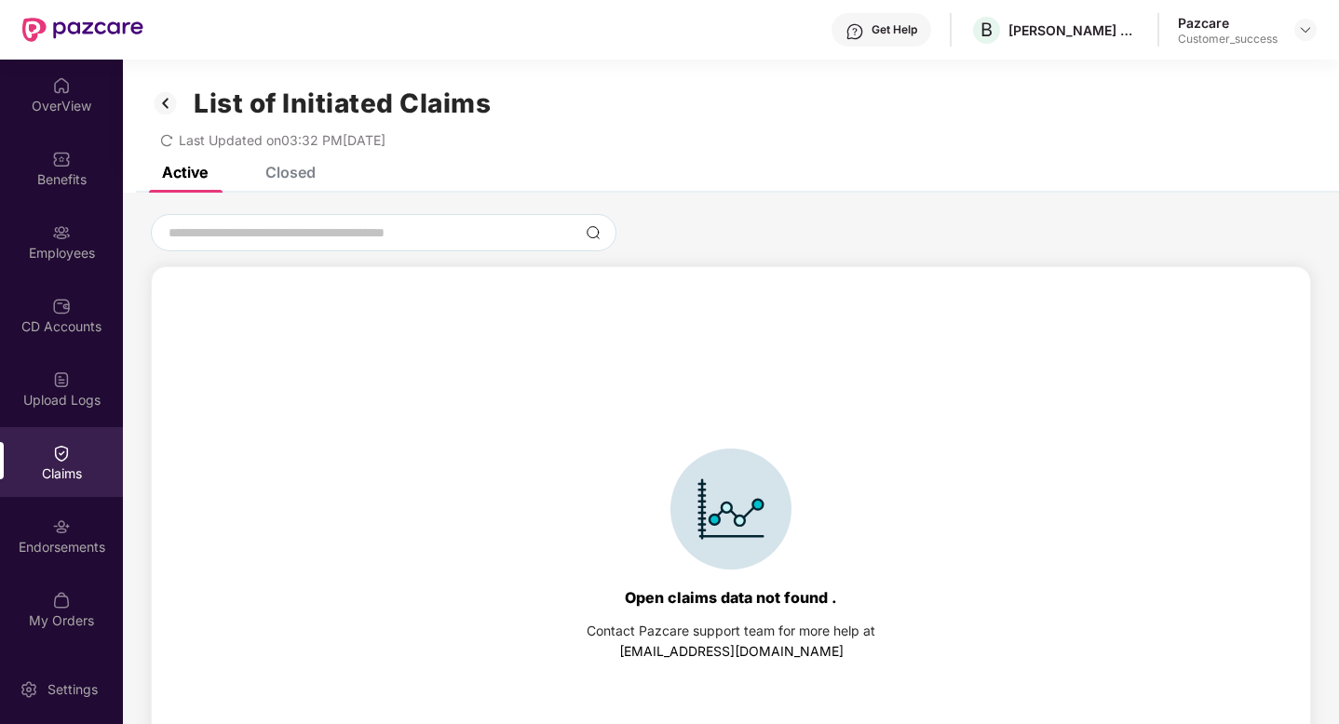
click at [286, 175] on div "Closed" at bounding box center [290, 172] width 50 height 19
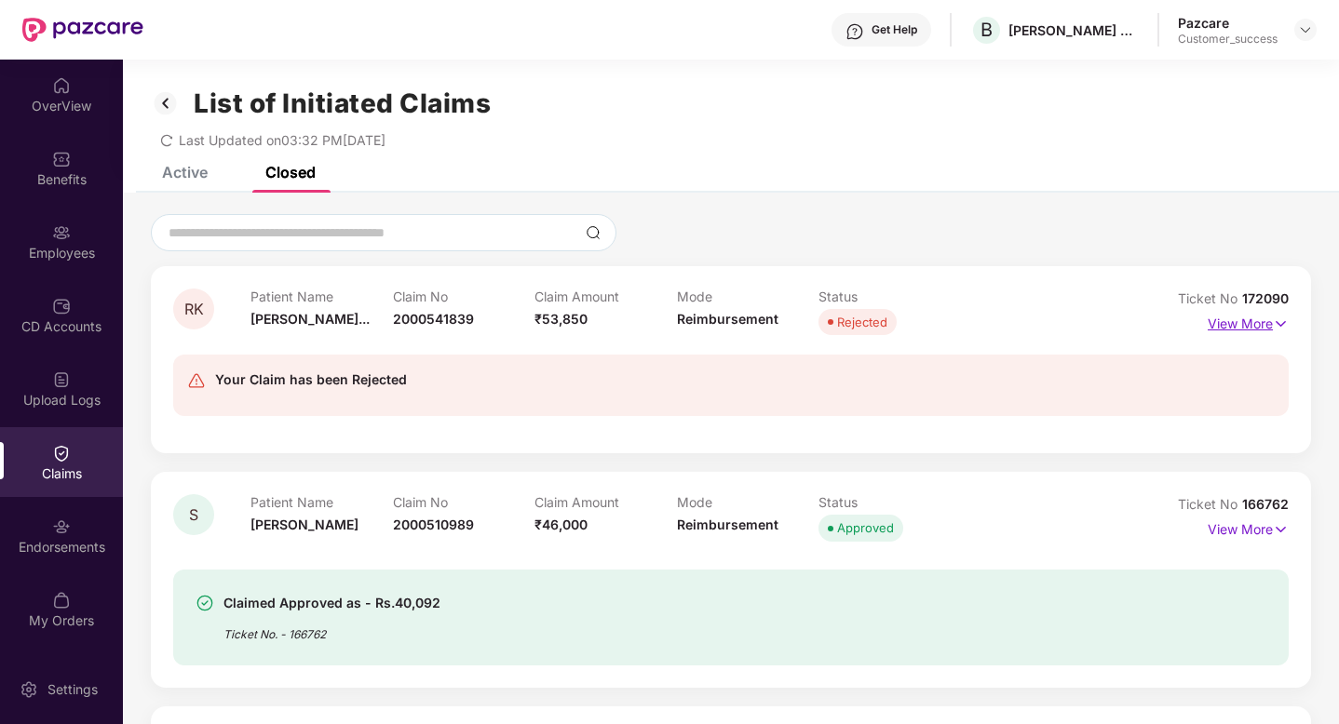
click at [1252, 326] on p "View More" at bounding box center [1248, 321] width 81 height 25
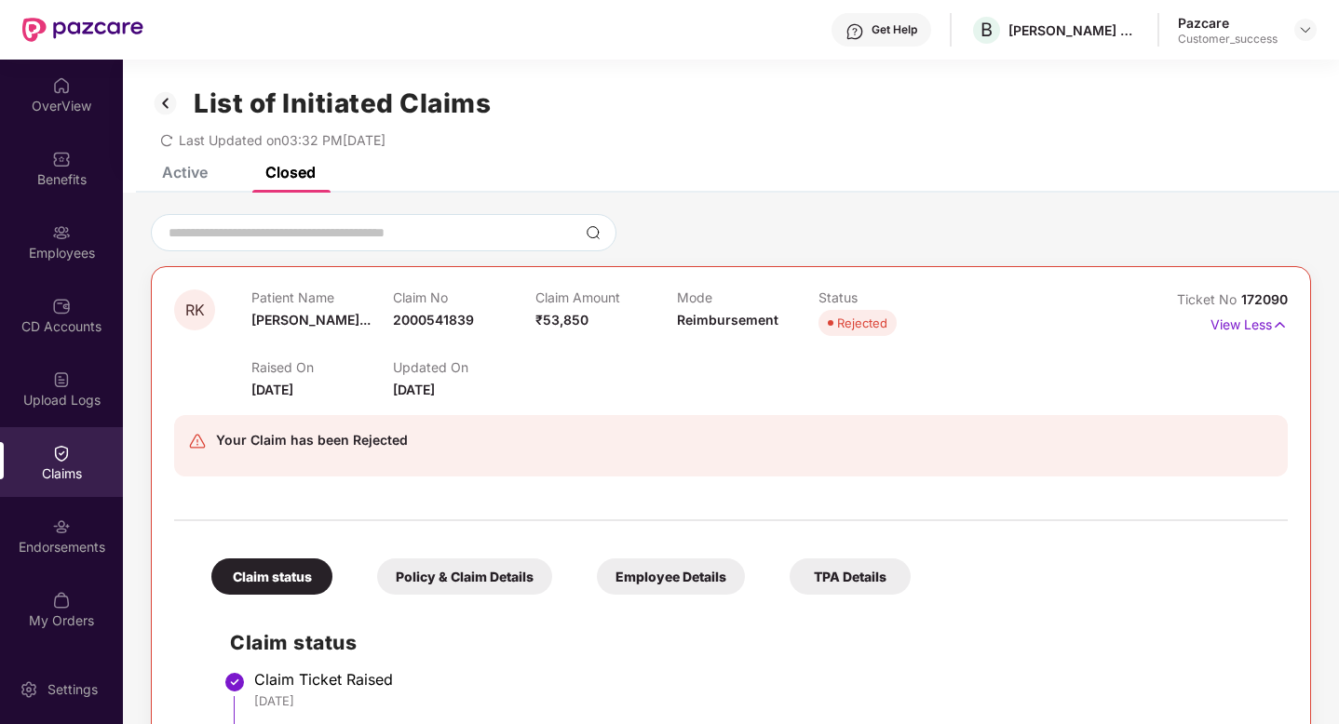
click at [450, 588] on div "Policy & Claim Details" at bounding box center [464, 577] width 175 height 36
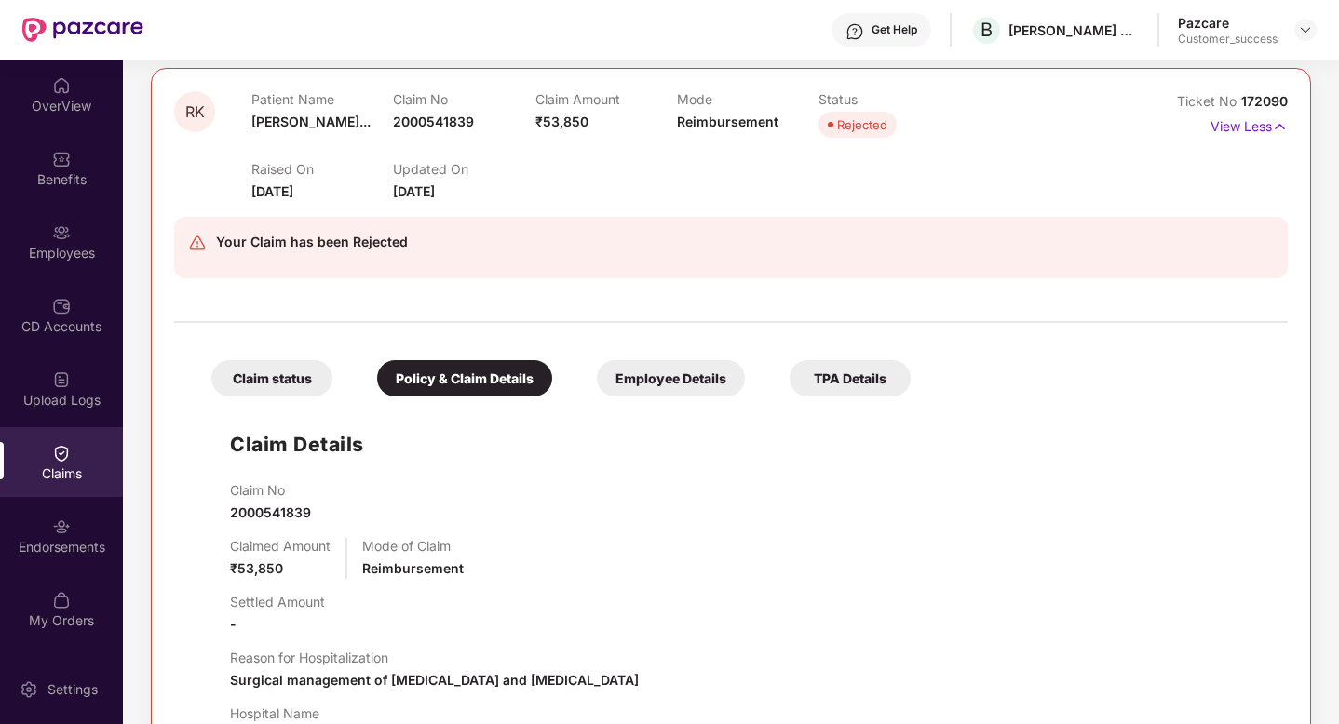
scroll to position [199, 0]
click at [681, 390] on div "Employee Details" at bounding box center [671, 377] width 148 height 36
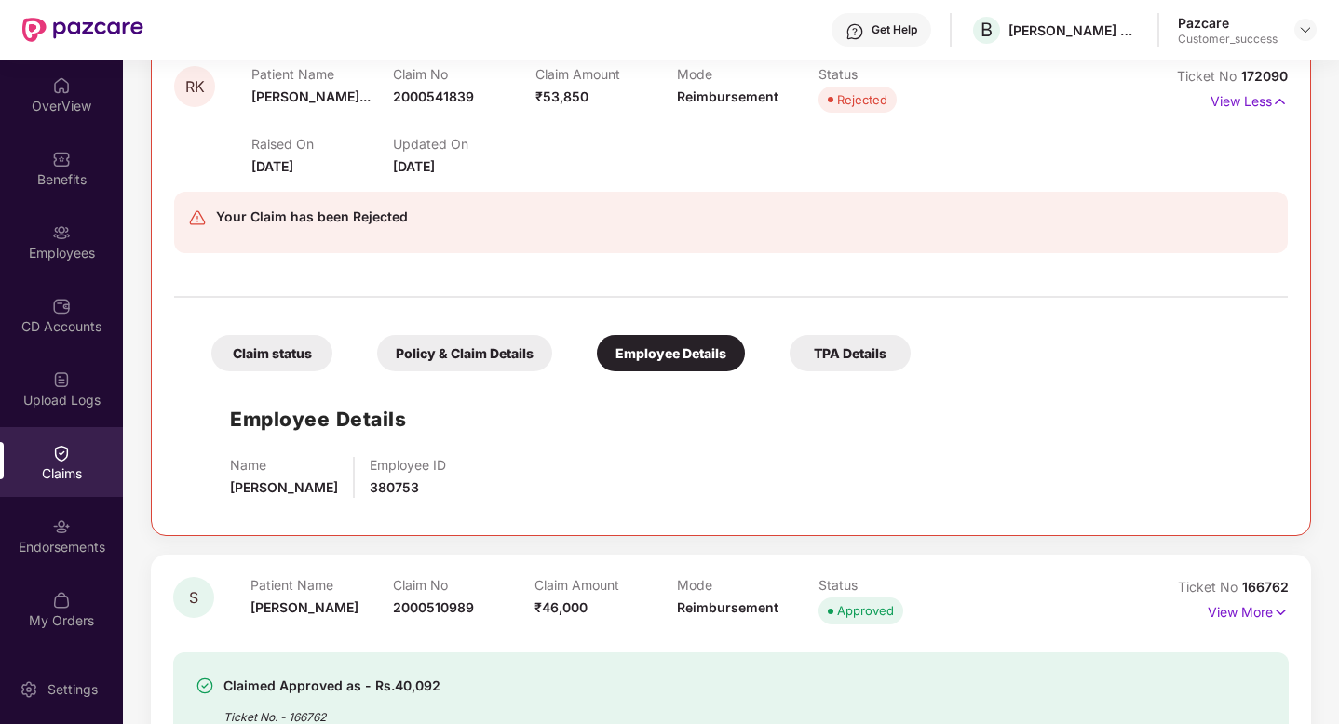
scroll to position [224, 0]
click at [419, 481] on span "380753" at bounding box center [394, 487] width 49 height 16
copy span "380753"
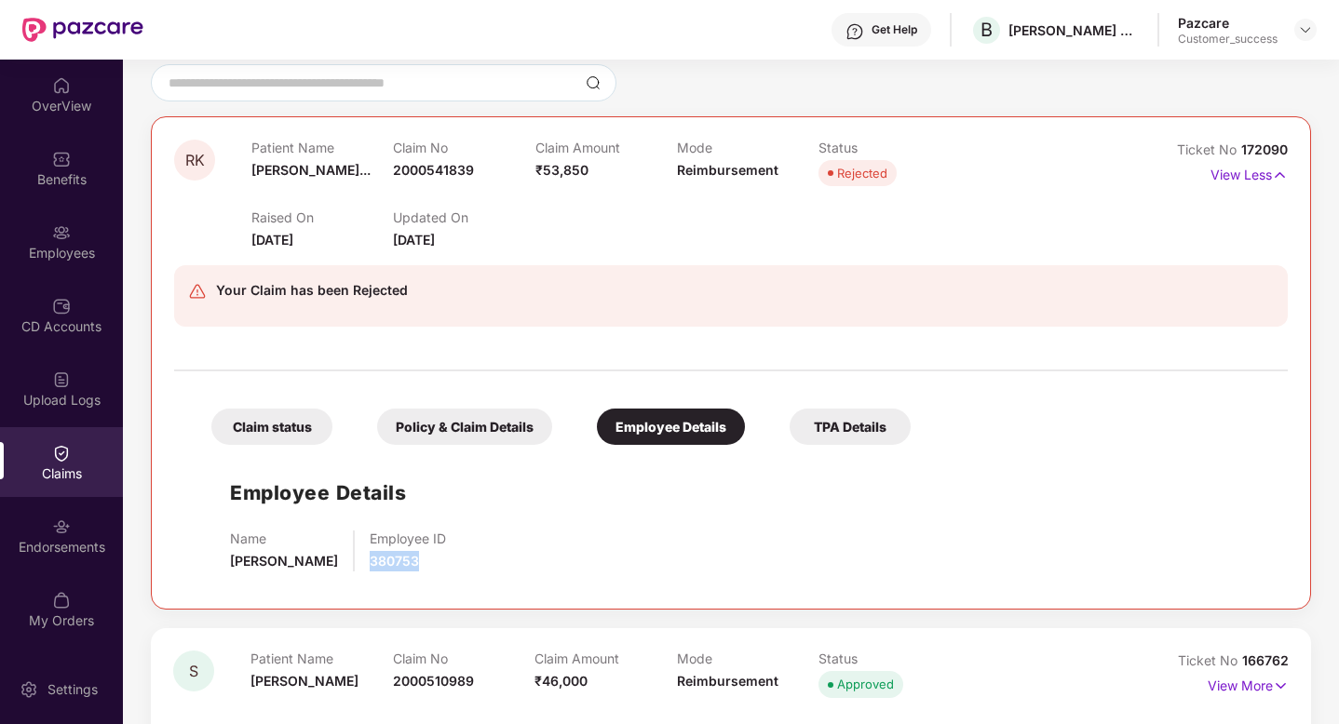
scroll to position [131, 0]
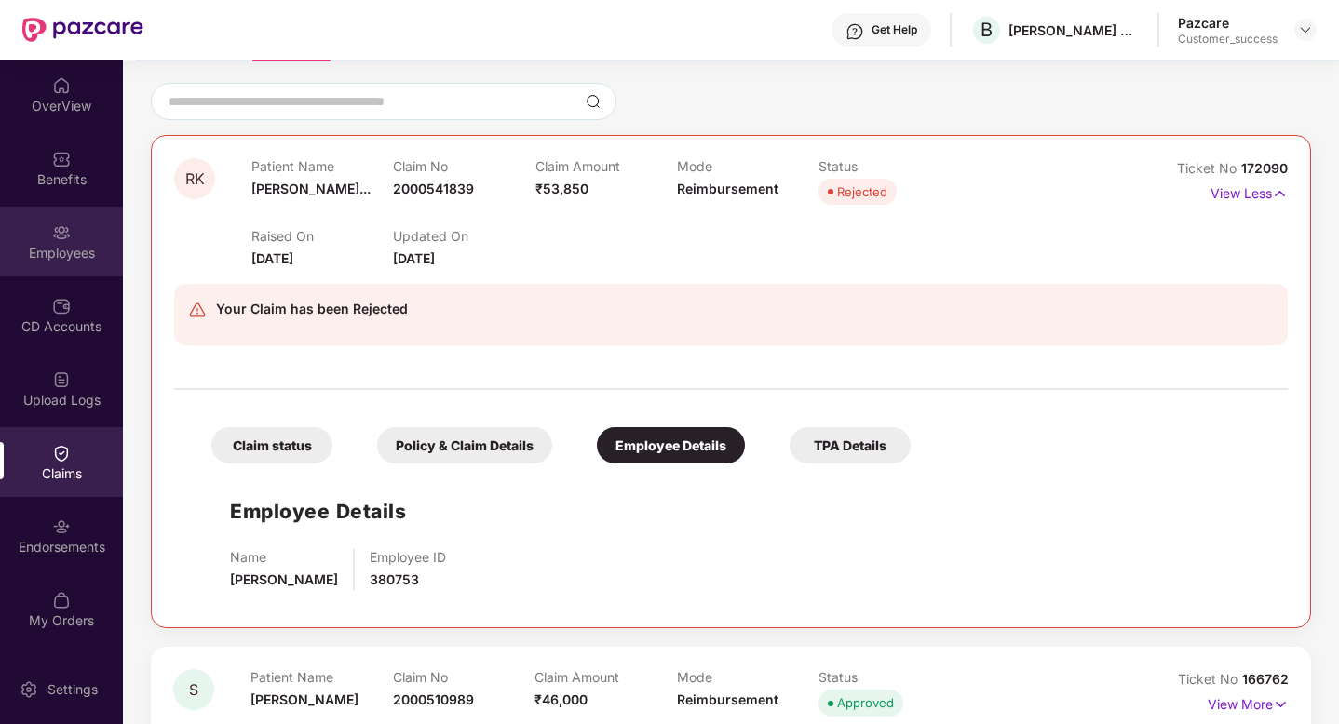
click at [47, 248] on div "Employees" at bounding box center [61, 253] width 123 height 19
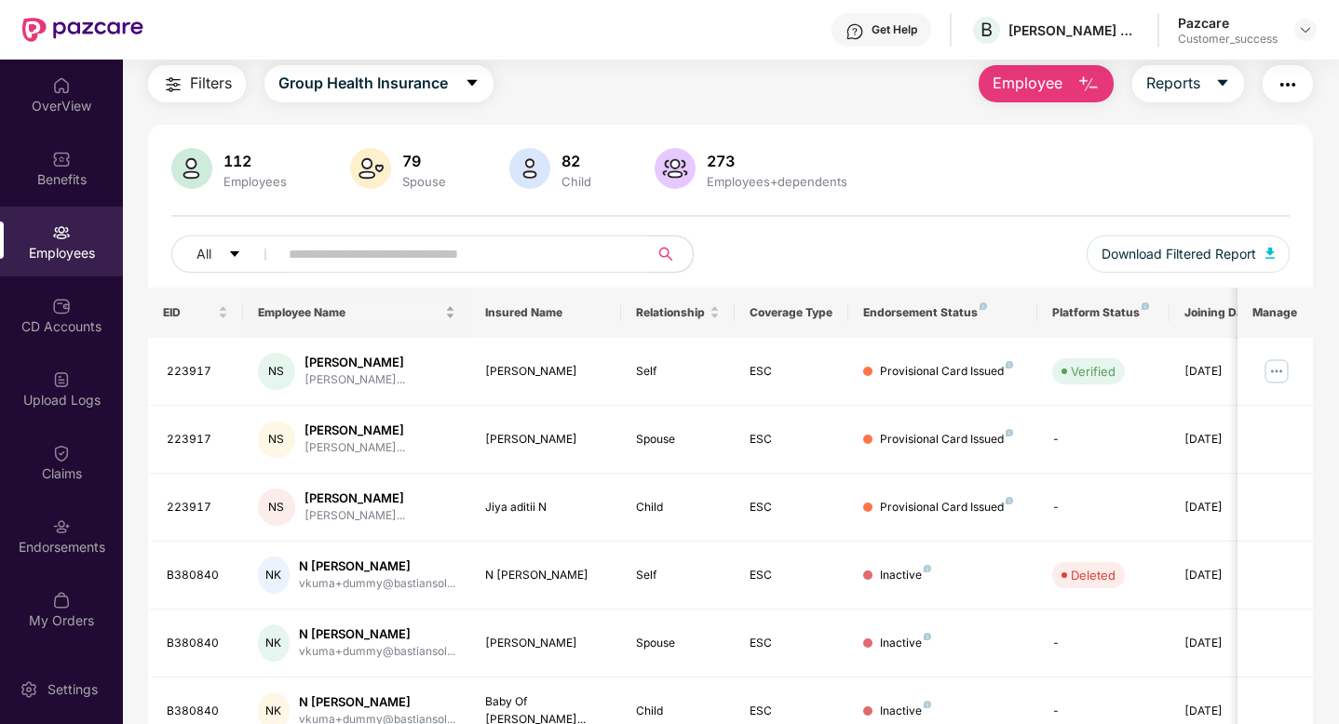
scroll to position [131, 0]
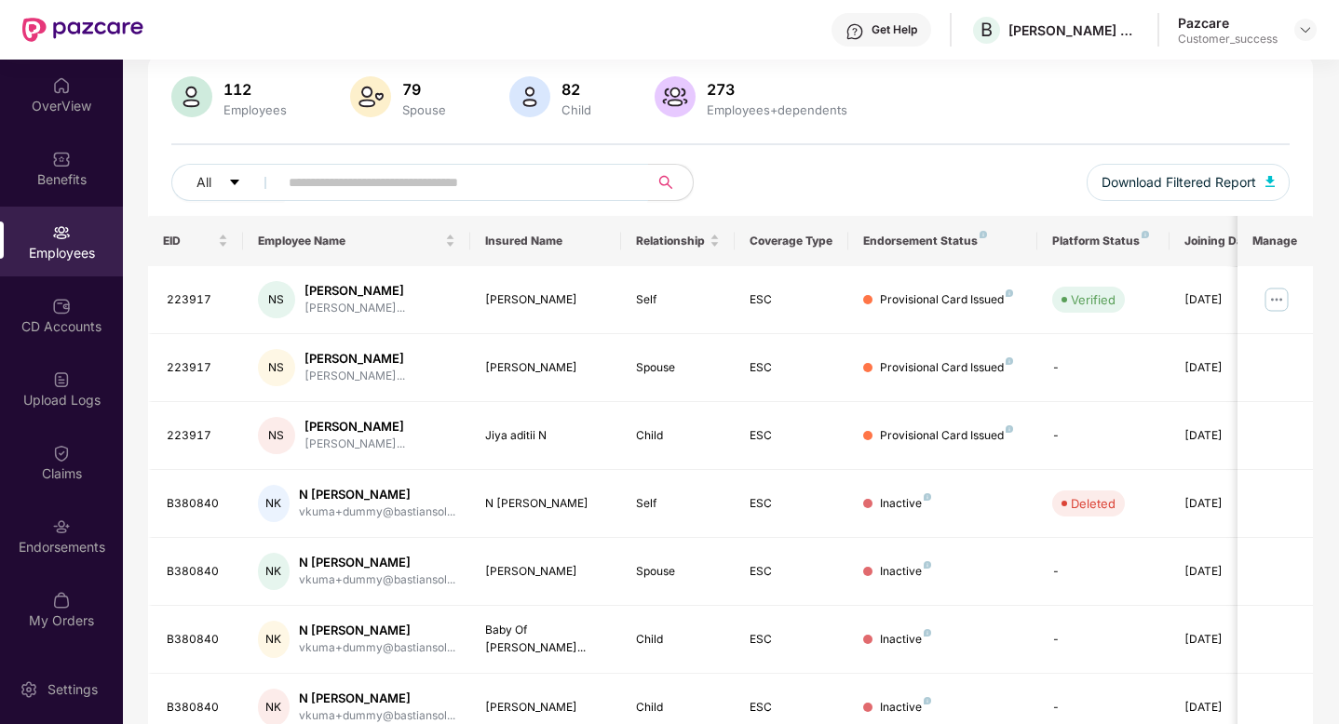
click at [327, 171] on input "text" at bounding box center [456, 183] width 334 height 28
paste input "******"
type input "******"
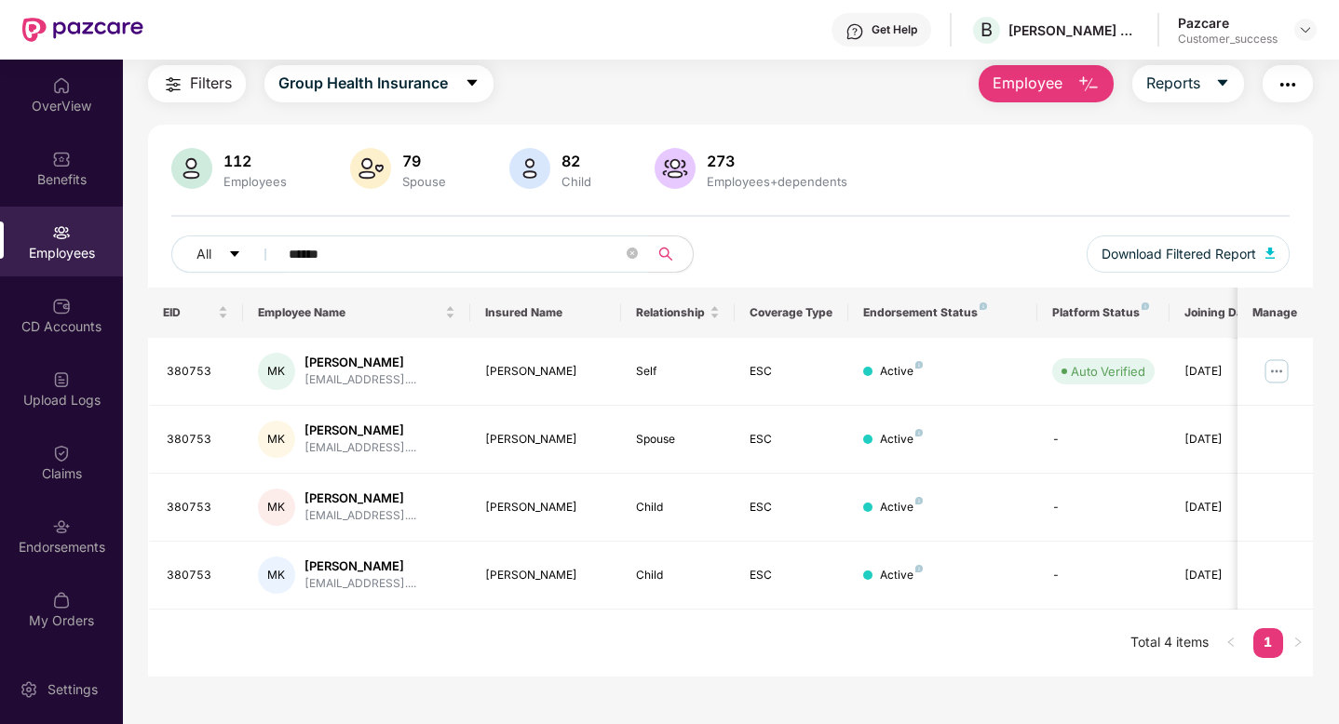
scroll to position [60, 0]
click at [65, 444] on img at bounding box center [61, 453] width 19 height 19
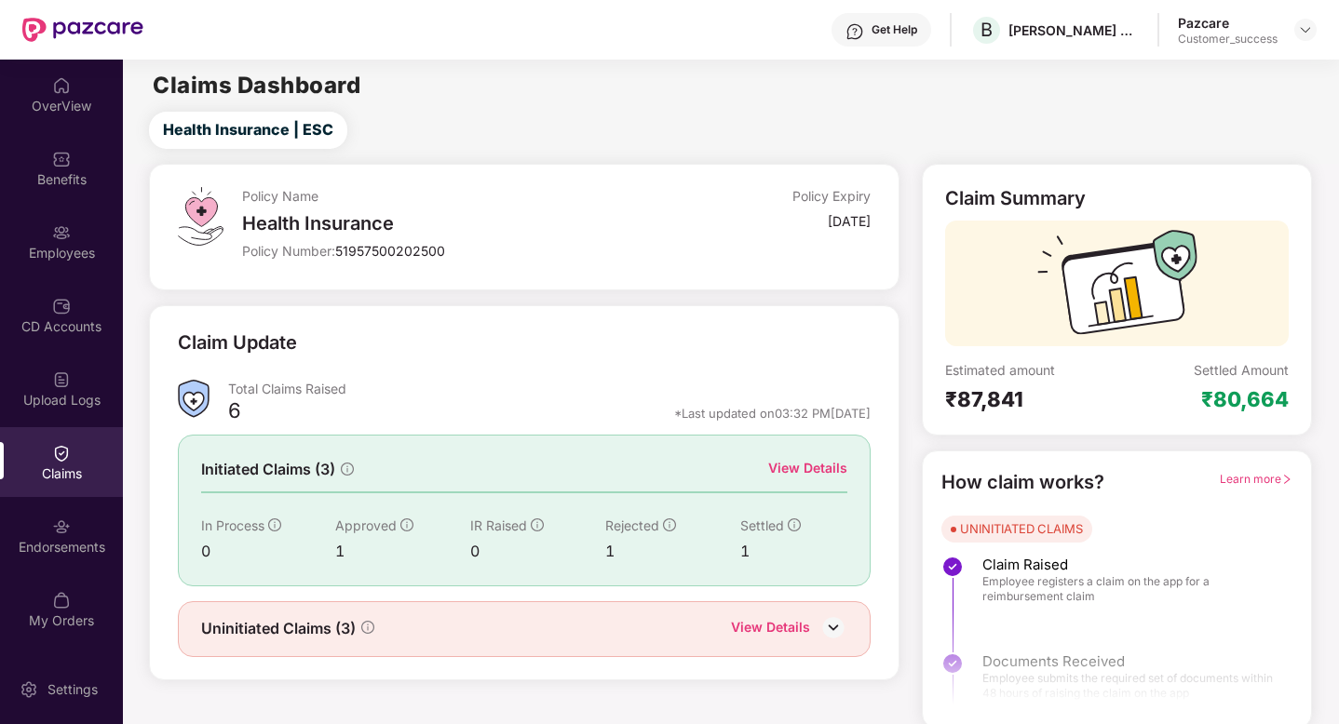
click at [815, 466] on div "View Details" at bounding box center [807, 468] width 79 height 20
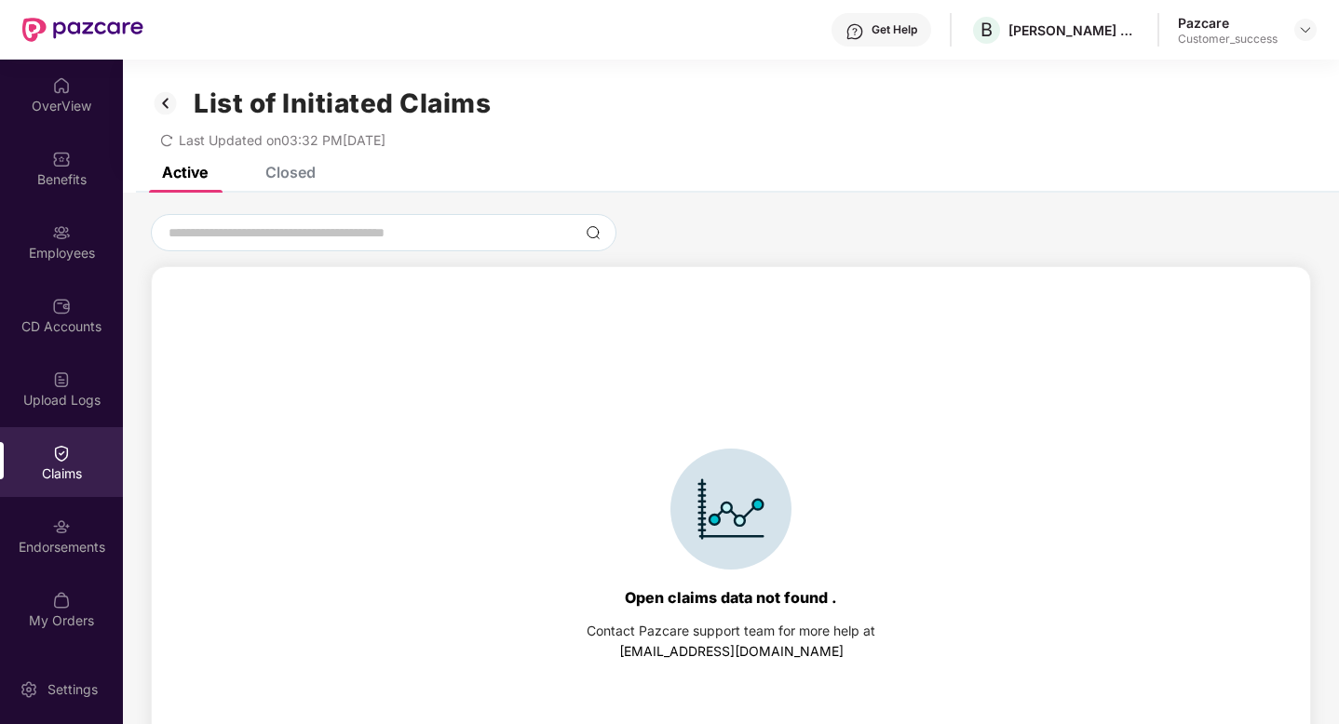
click at [306, 162] on div "List of Initiated Claims Last Updated on 03:32 PM, 24 Sep 2025" at bounding box center [731, 113] width 1216 height 107
click at [286, 173] on div "Closed" at bounding box center [290, 172] width 50 height 19
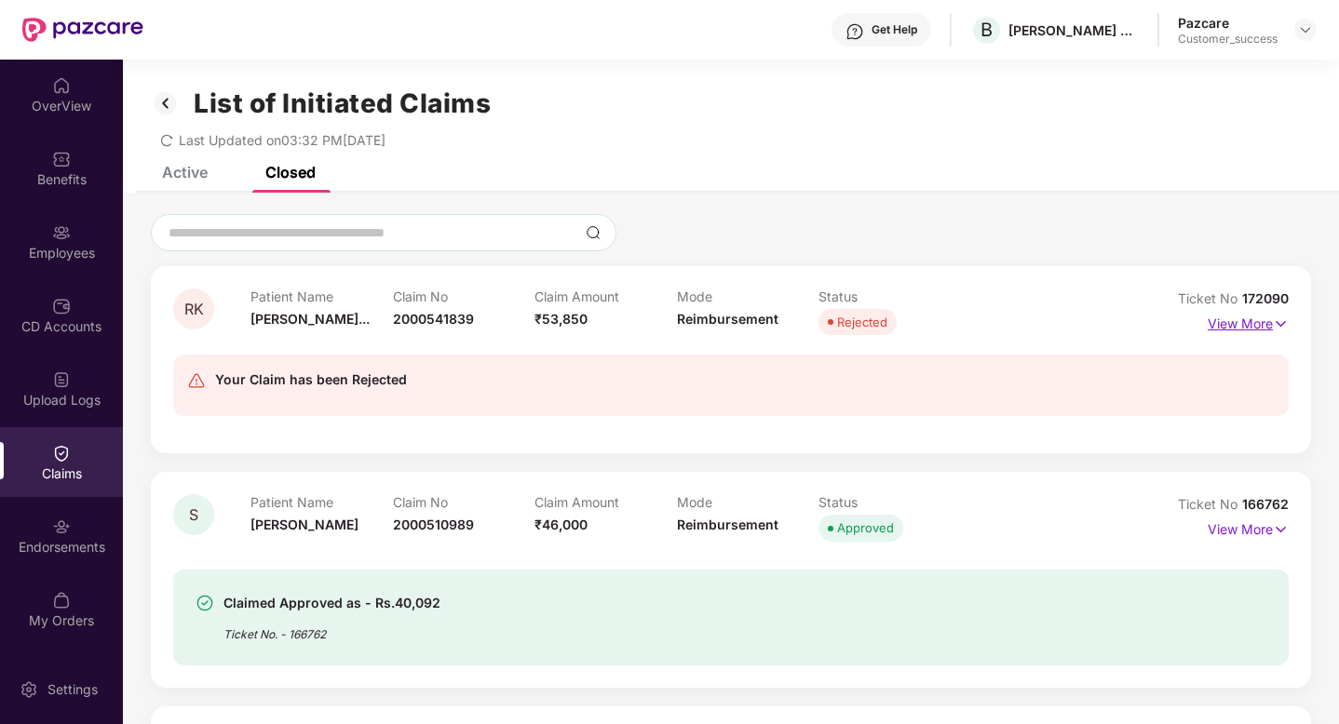
click at [1241, 322] on p "View More" at bounding box center [1248, 321] width 81 height 25
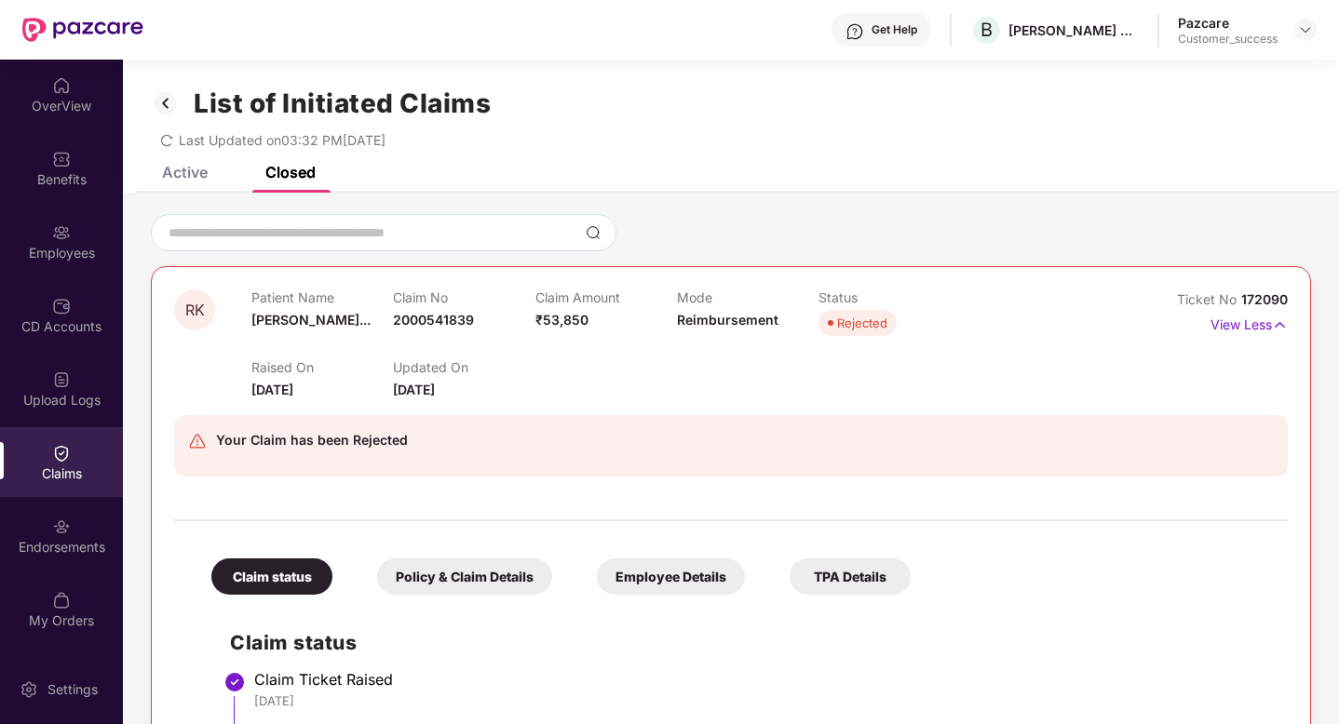
click at [168, 99] on img at bounding box center [166, 104] width 30 height 32
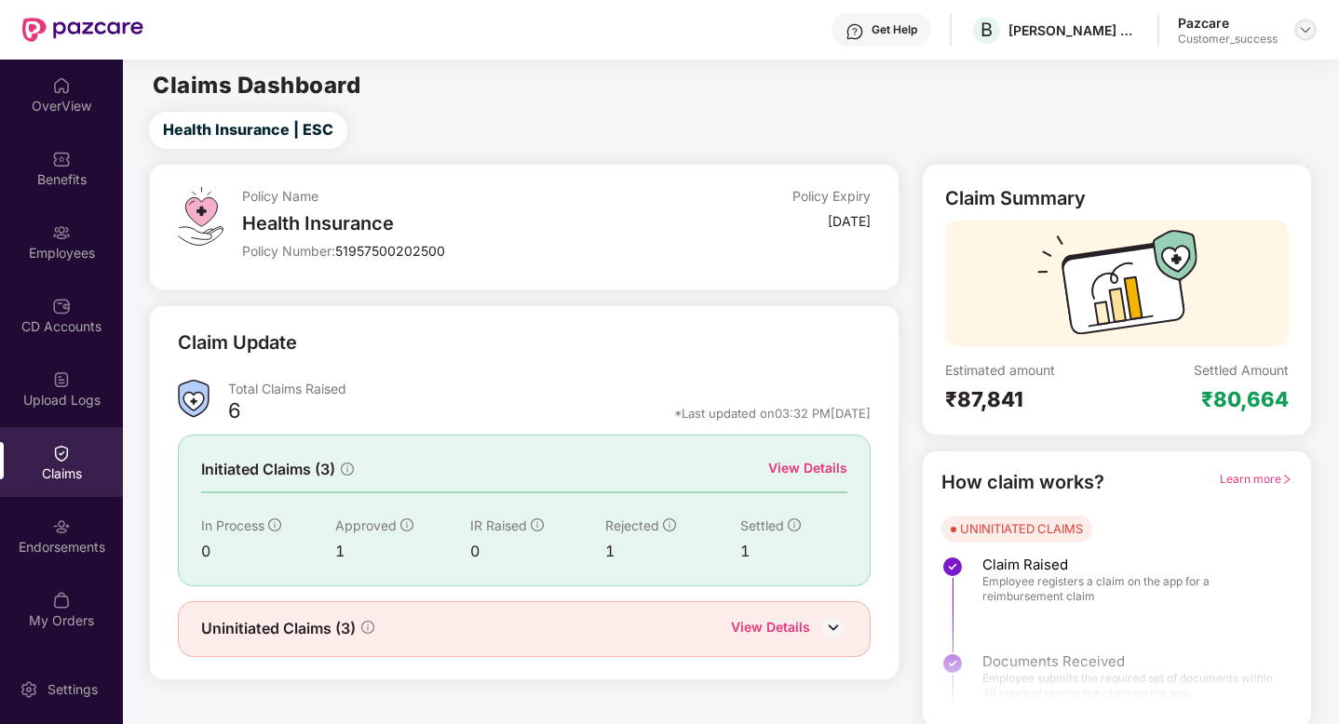
click at [1302, 31] on img at bounding box center [1305, 29] width 15 height 15
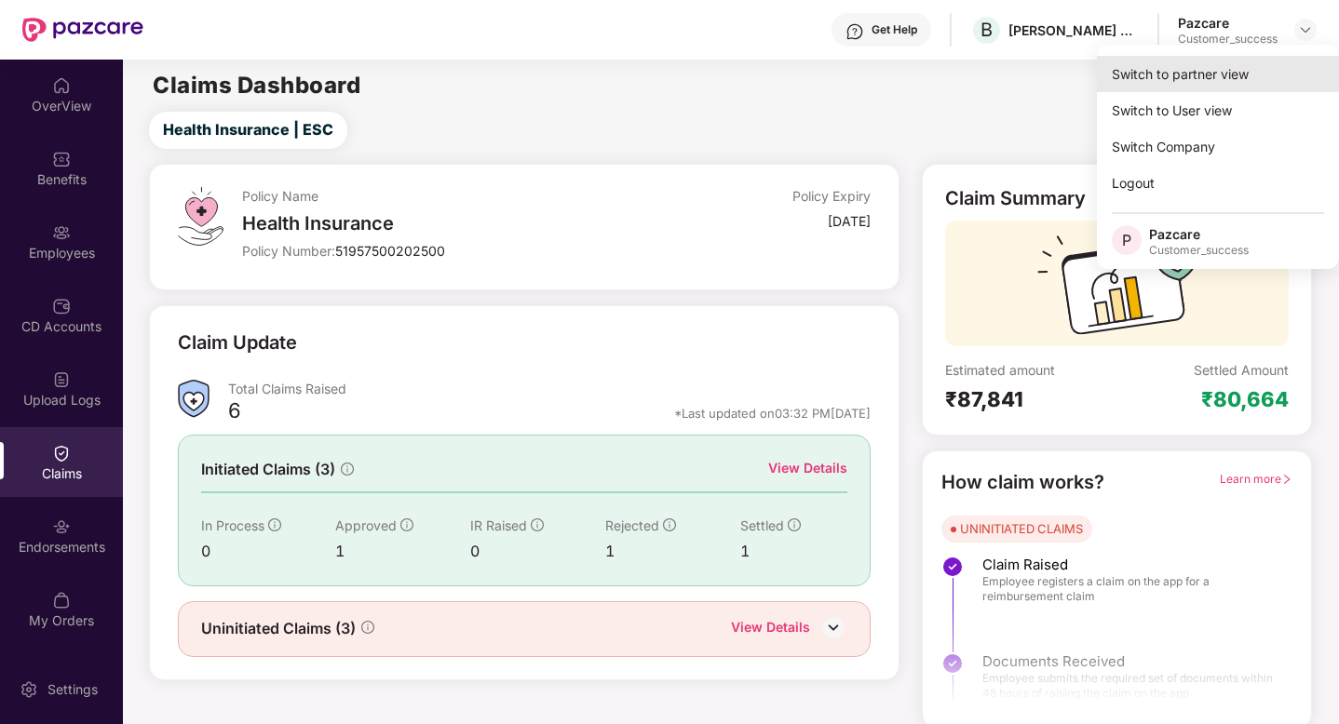
click at [1254, 71] on div "Switch to partner view" at bounding box center [1218, 74] width 242 height 36
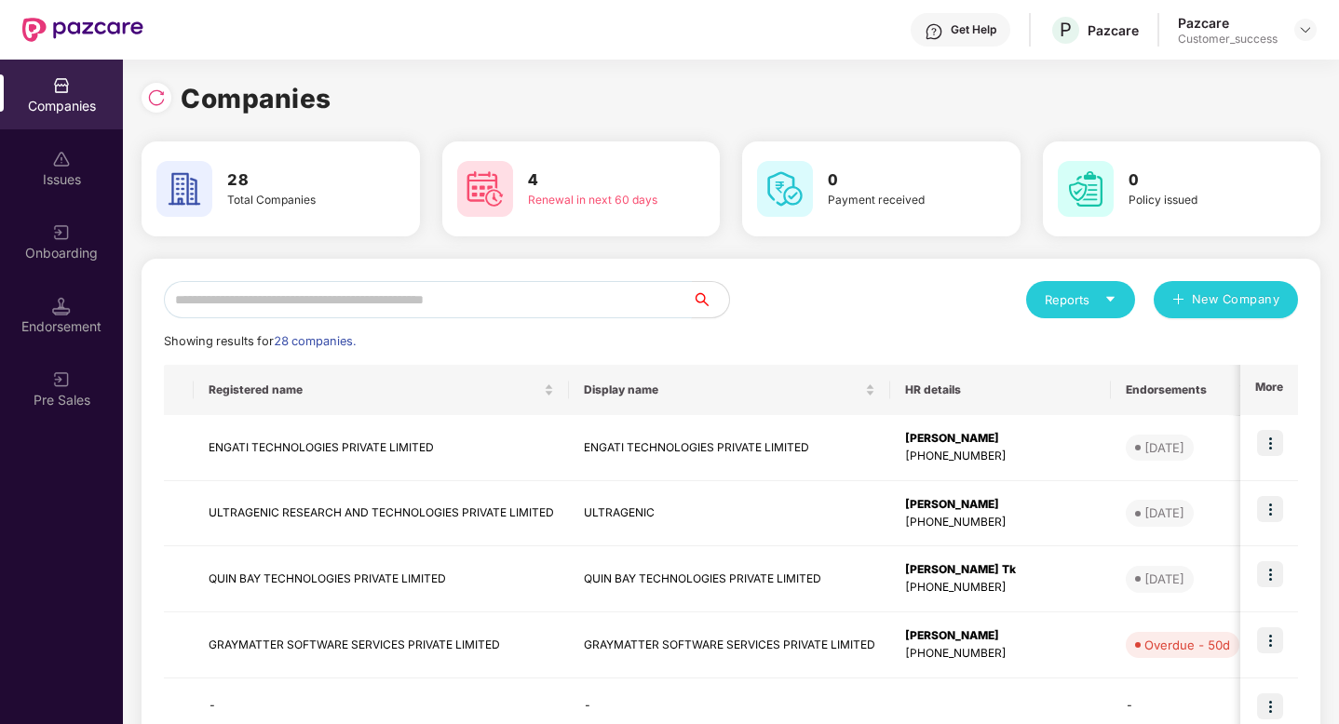
click at [209, 310] on input "text" at bounding box center [428, 299] width 528 height 37
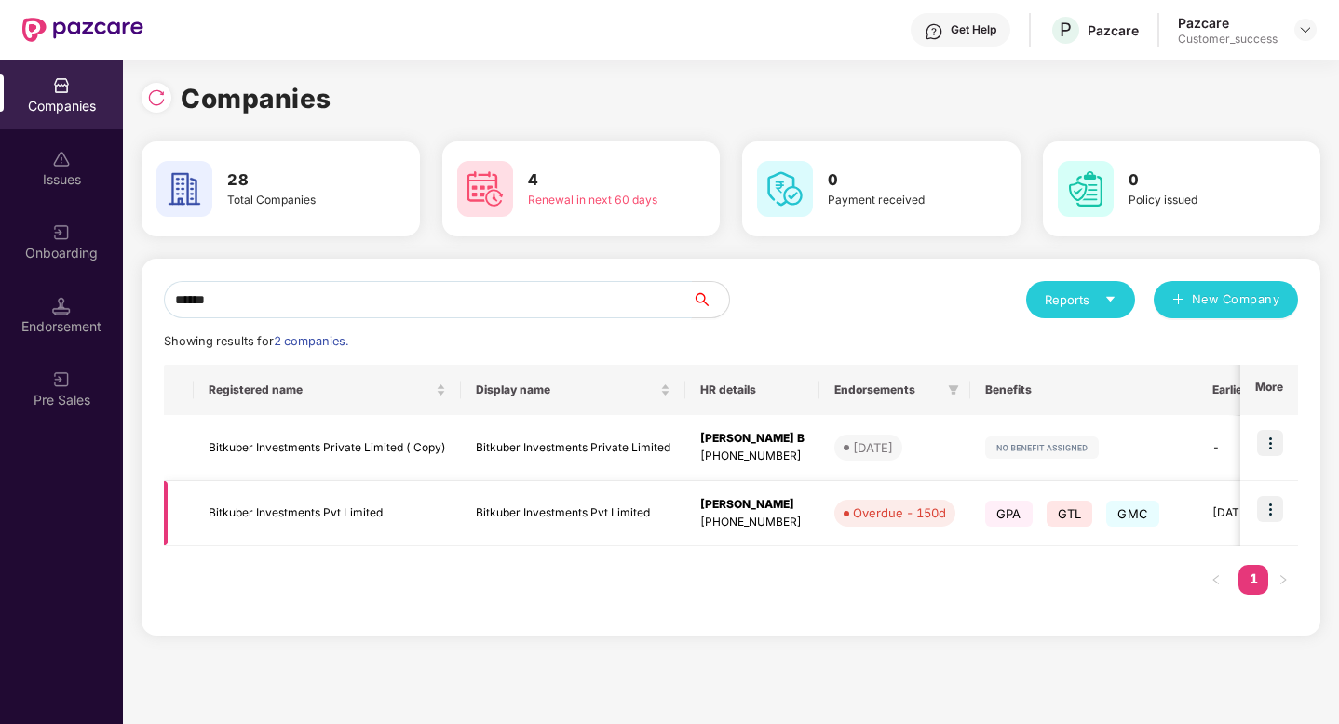
type input "******"
click at [1269, 510] on img at bounding box center [1270, 509] width 26 height 26
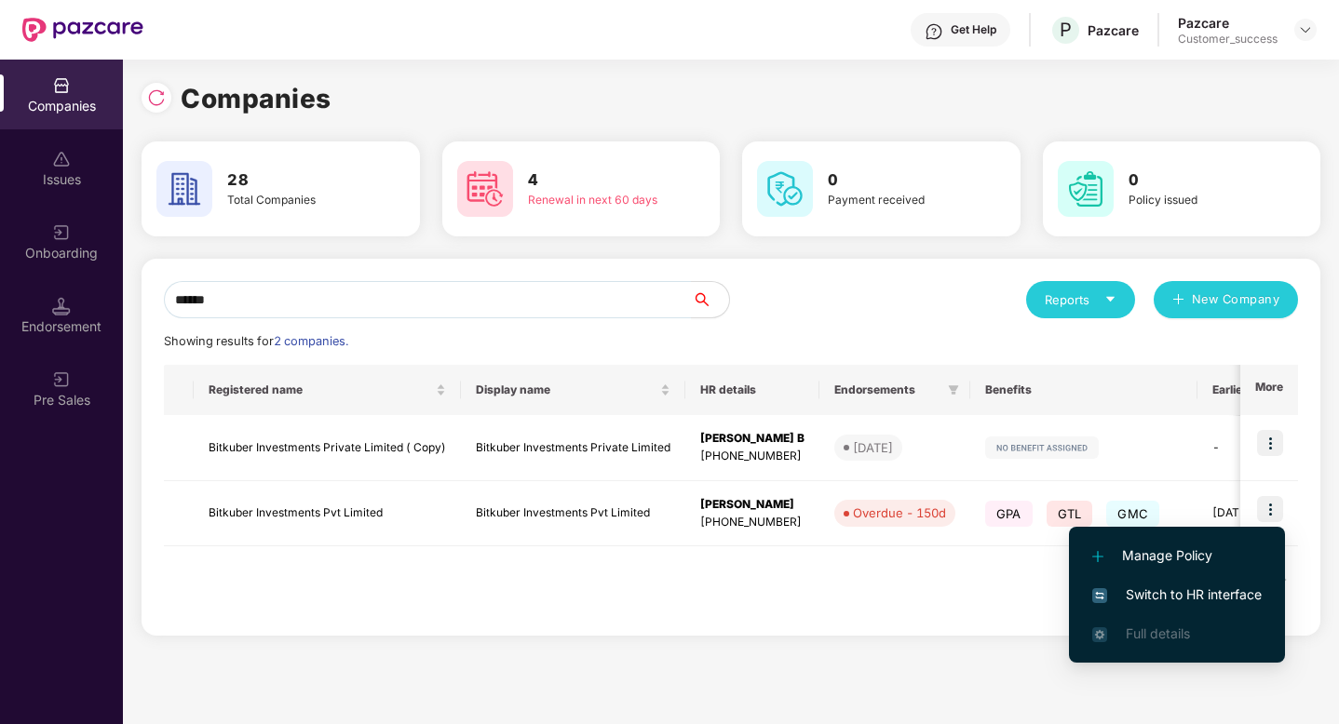
click at [1264, 590] on li "Switch to HR interface" at bounding box center [1177, 594] width 216 height 39
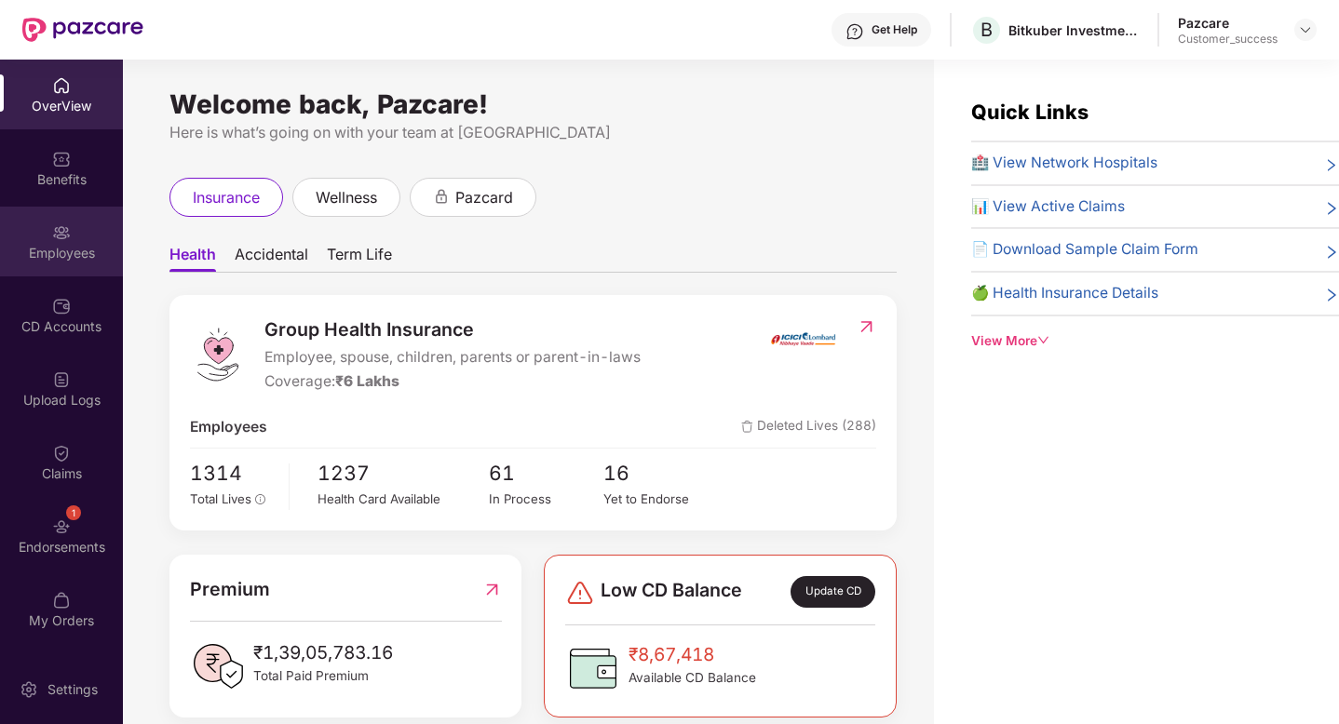
click at [40, 233] on div "Employees" at bounding box center [61, 242] width 123 height 70
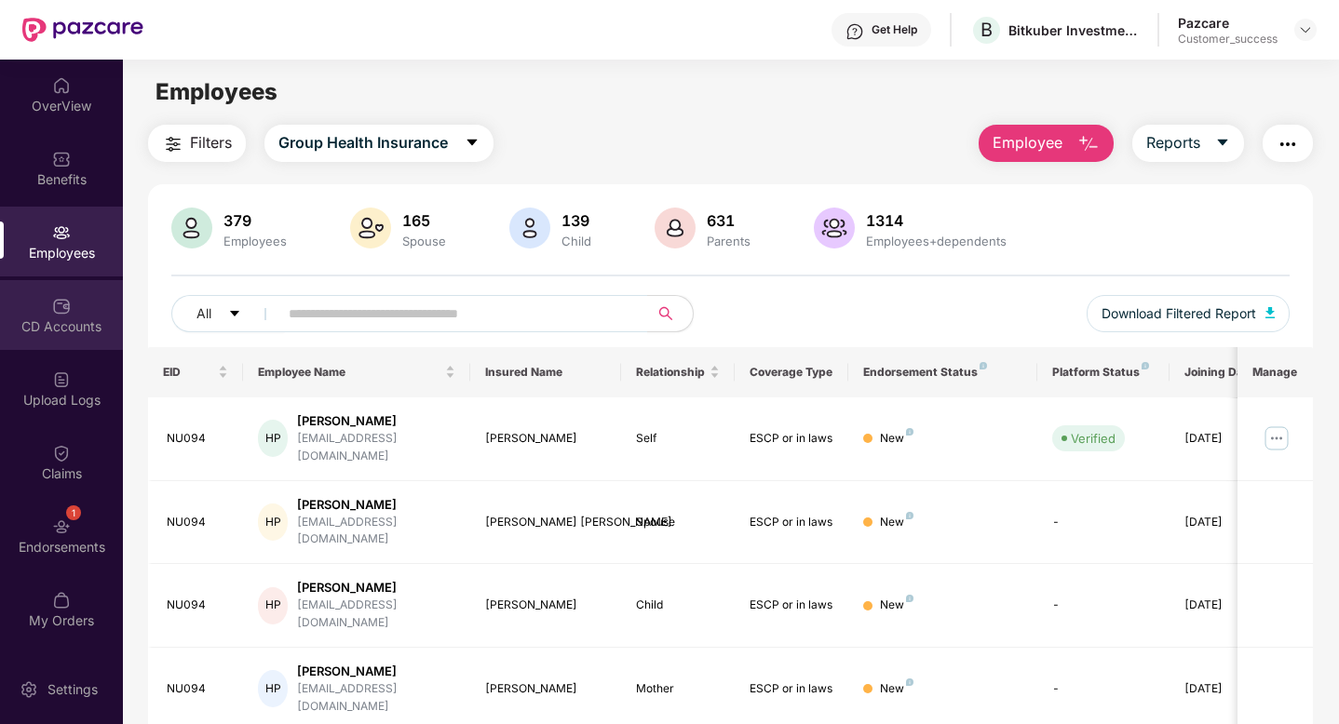
click at [56, 307] on img at bounding box center [61, 306] width 19 height 19
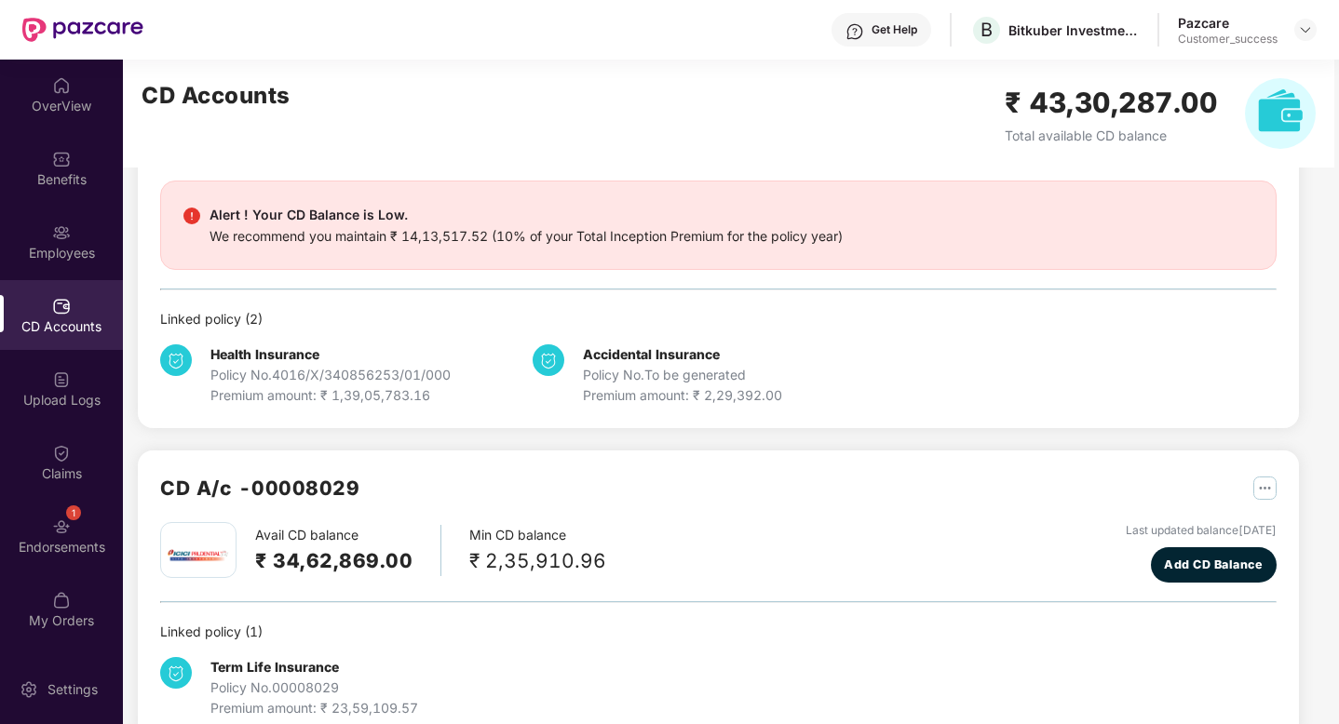
scroll to position [195, 0]
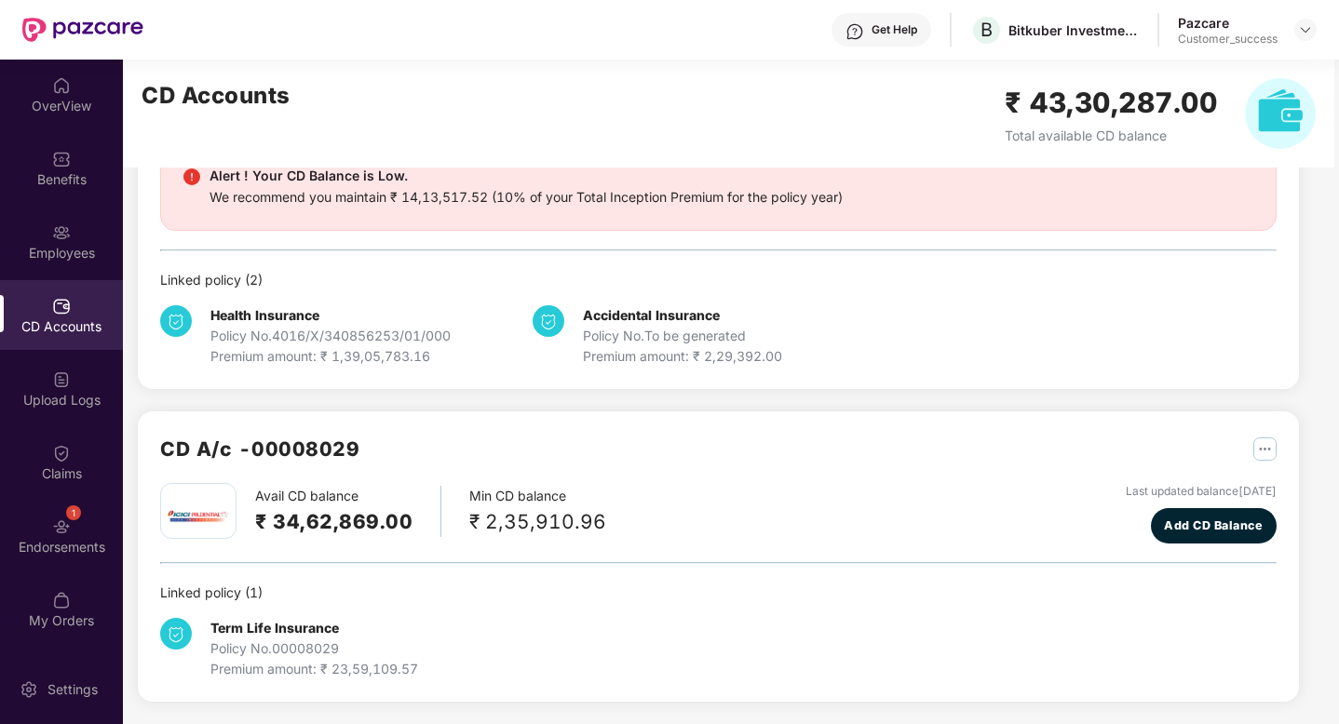
click at [275, 522] on h2 "₹ 34,62,869.00" at bounding box center [333, 522] width 157 height 31
click at [460, 529] on div "Avail CD balance ₹ 34,62,869.00 Min CD balance ₹ 2,35,910.96" at bounding box center [383, 511] width 446 height 56
drag, startPoint x: 482, startPoint y: 521, endPoint x: 610, endPoint y: 527, distance: 127.7
click at [610, 527] on div "Avail CD balance ₹ 34,62,869.00 Min CD balance ₹ 2,35,910.96 Last updated balan…" at bounding box center [718, 513] width 1117 height 60
click at [414, 497] on div "Avail CD balance ₹ 34,62,869.00" at bounding box center [348, 511] width 186 height 51
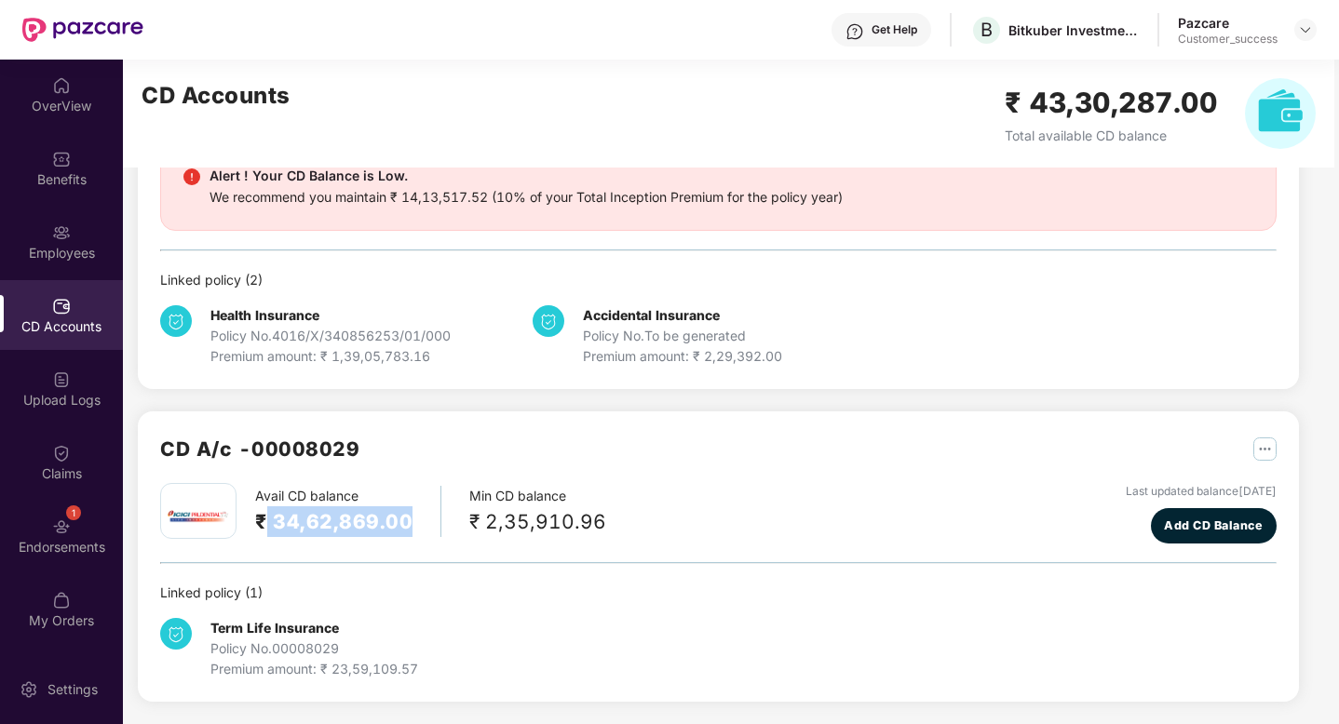
drag, startPoint x: 265, startPoint y: 530, endPoint x: 369, endPoint y: 535, distance: 103.5
click at [369, 537] on div "Avail CD balance ₹ 34,62,869.00 Min CD balance ₹ 2,35,910.96" at bounding box center [383, 511] width 446 height 56
click at [364, 446] on div "CD A/c - 00008029" at bounding box center [718, 458] width 1117 height 49
click at [169, 444] on h2 "CD A/c - 00008029" at bounding box center [259, 449] width 199 height 31
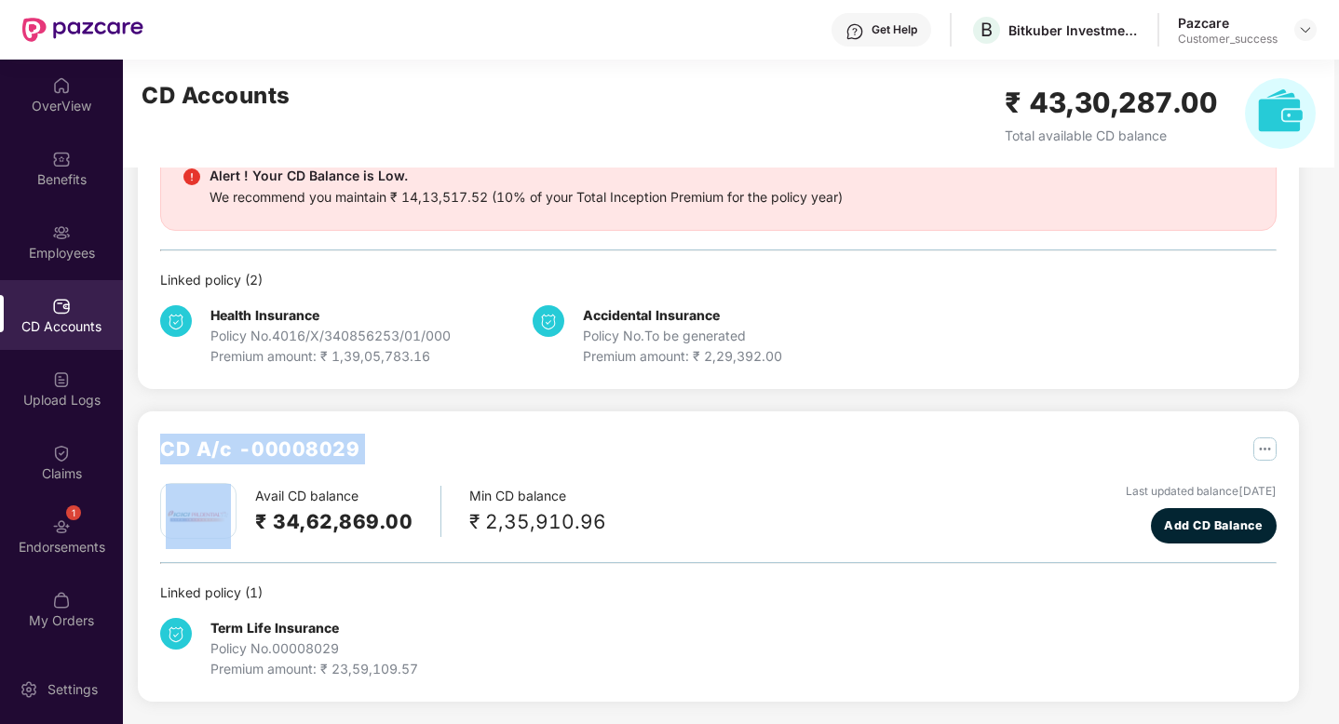
drag, startPoint x: 169, startPoint y: 444, endPoint x: 364, endPoint y: 452, distance: 195.7
click at [364, 452] on div "CD A/c - 00008029" at bounding box center [718, 458] width 1117 height 49
click at [407, 446] on div "CD A/c - 00008029" at bounding box center [718, 458] width 1117 height 49
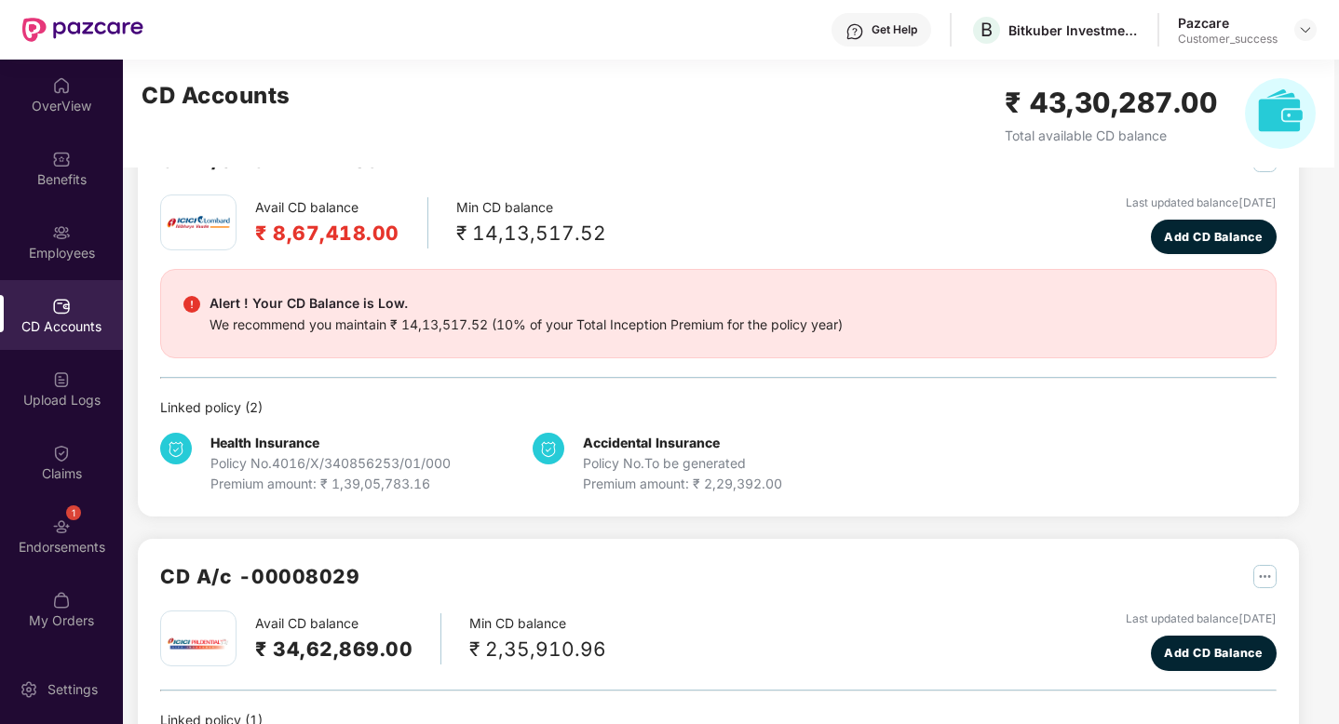
scroll to position [0, 0]
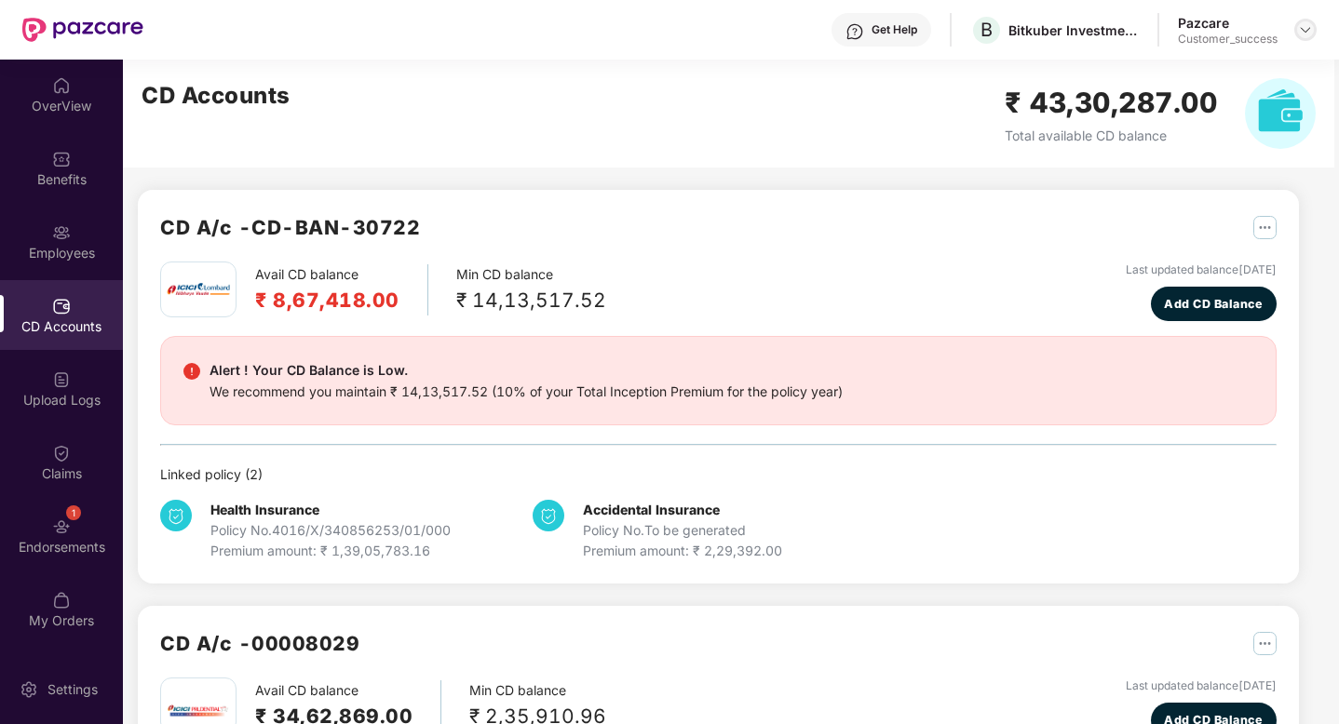
click at [1298, 25] on img at bounding box center [1305, 29] width 15 height 15
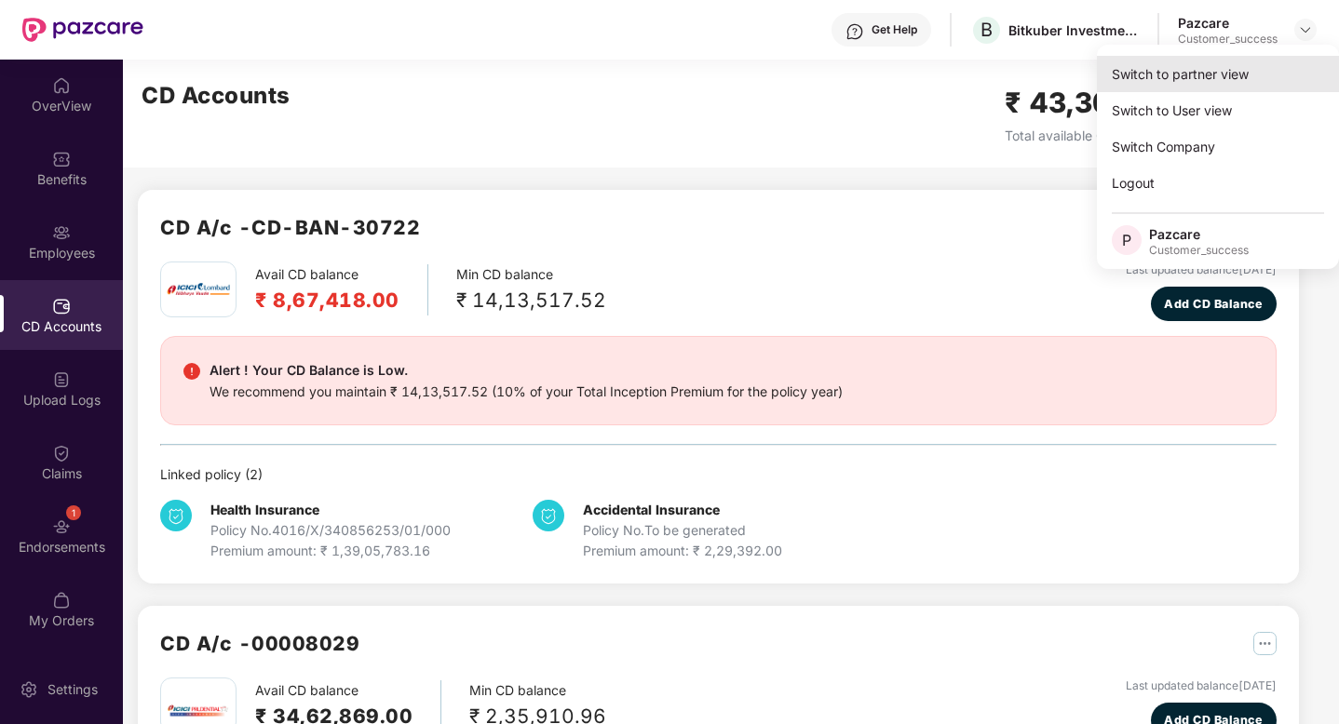
click at [1243, 85] on div "Switch to partner view" at bounding box center [1218, 74] width 242 height 36
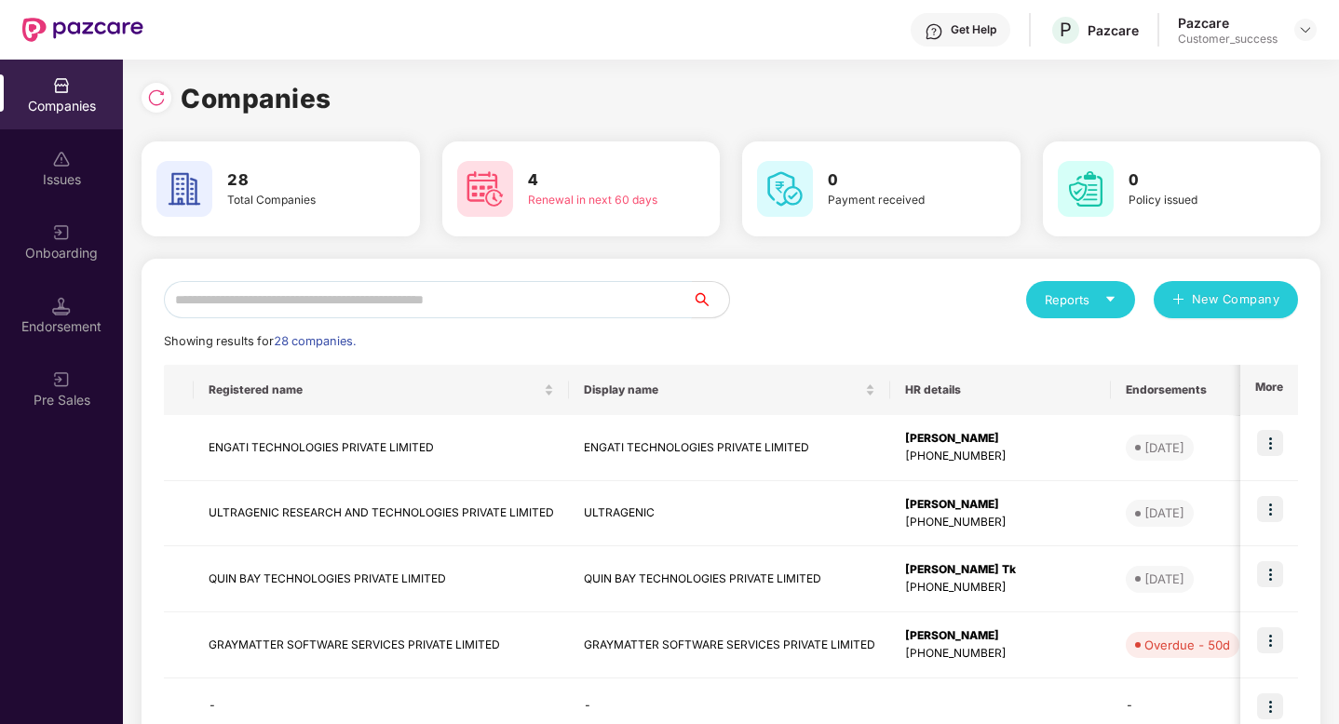
click at [362, 286] on input "text" at bounding box center [428, 299] width 528 height 37
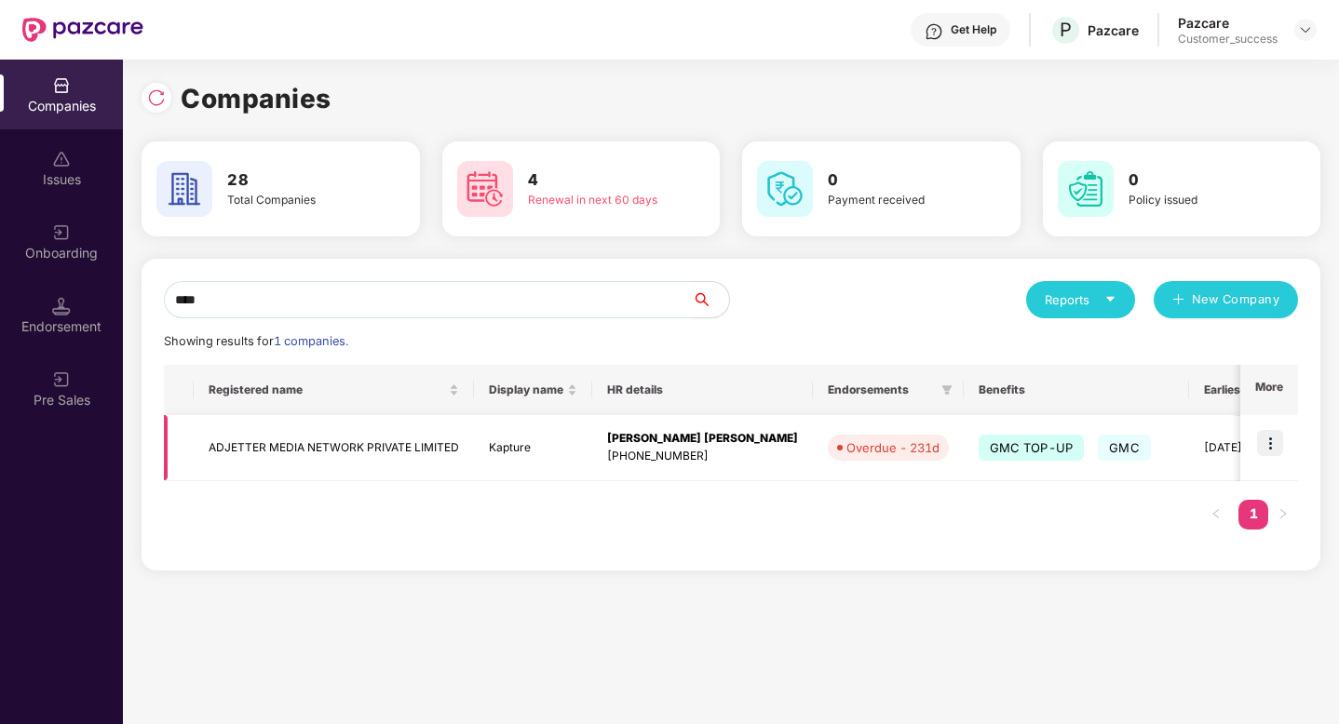
type input "****"
click at [1276, 448] on img at bounding box center [1270, 443] width 26 height 26
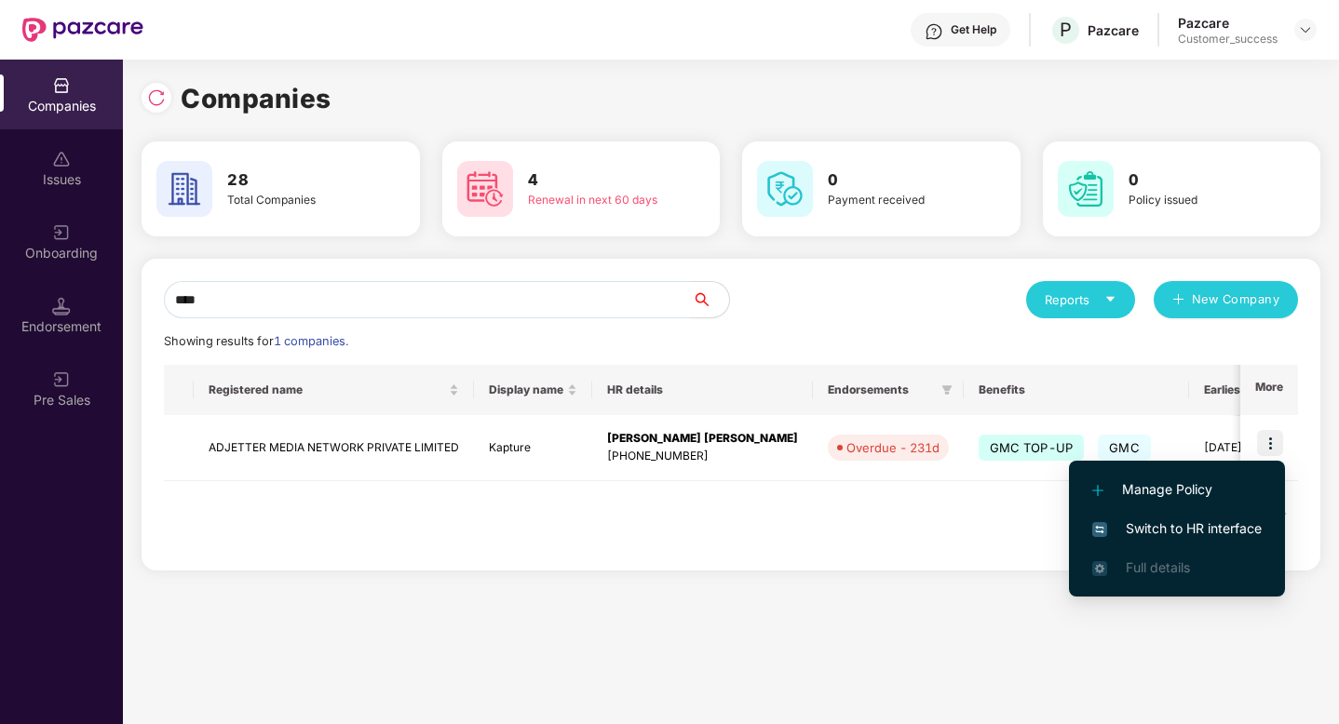
click at [1224, 530] on span "Switch to HR interface" at bounding box center [1176, 529] width 169 height 20
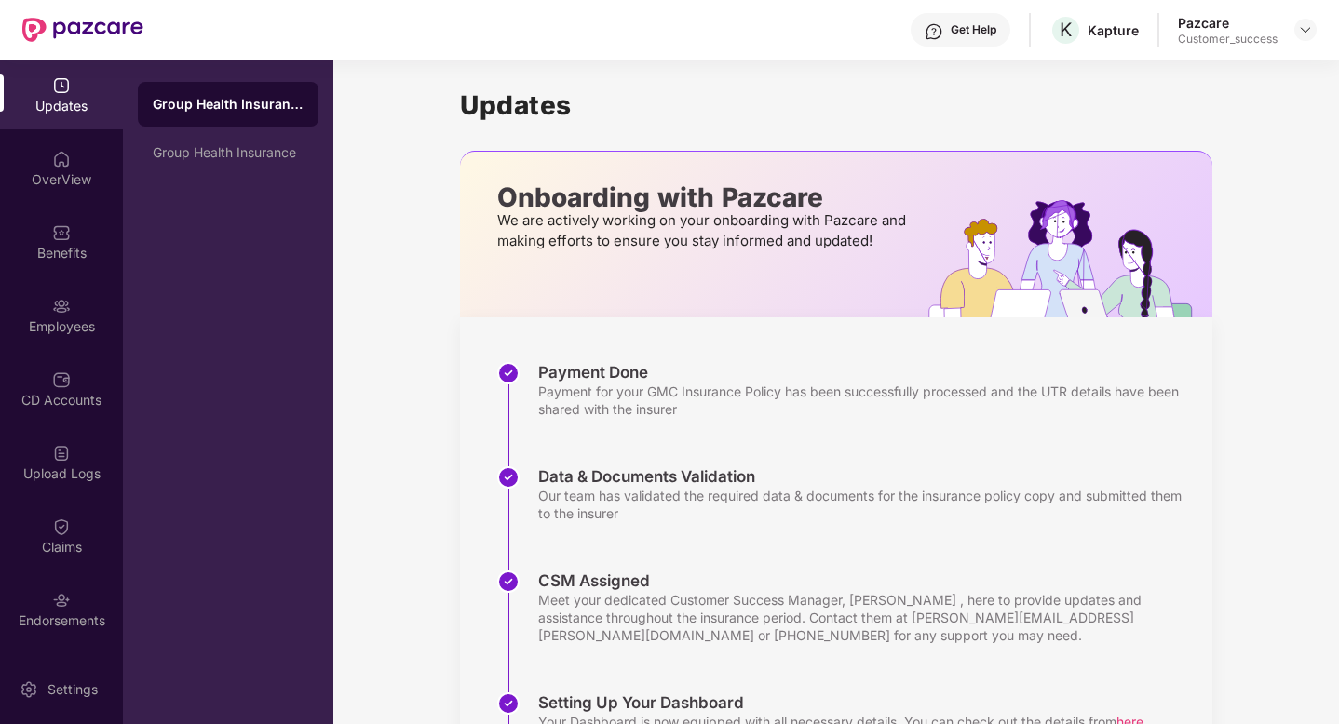
click at [82, 184] on div "OverView" at bounding box center [61, 179] width 123 height 19
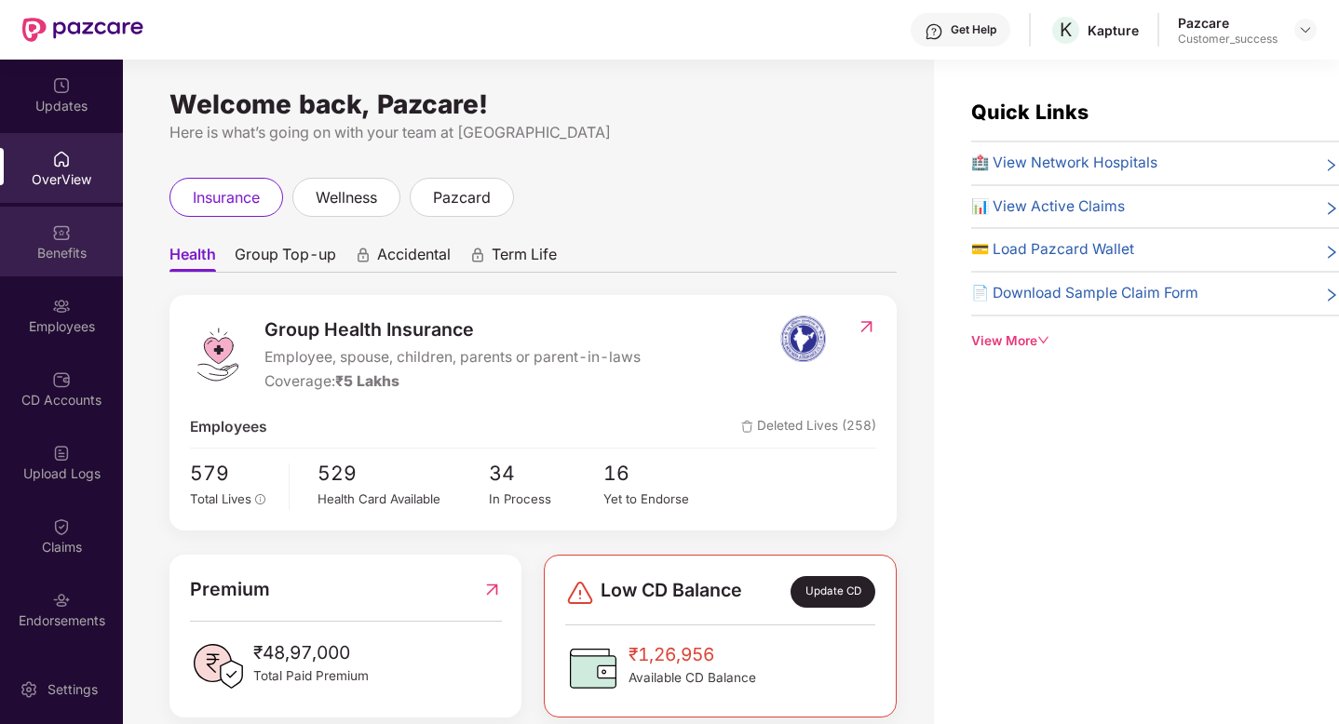
click at [79, 220] on div "Benefits" at bounding box center [61, 242] width 123 height 70
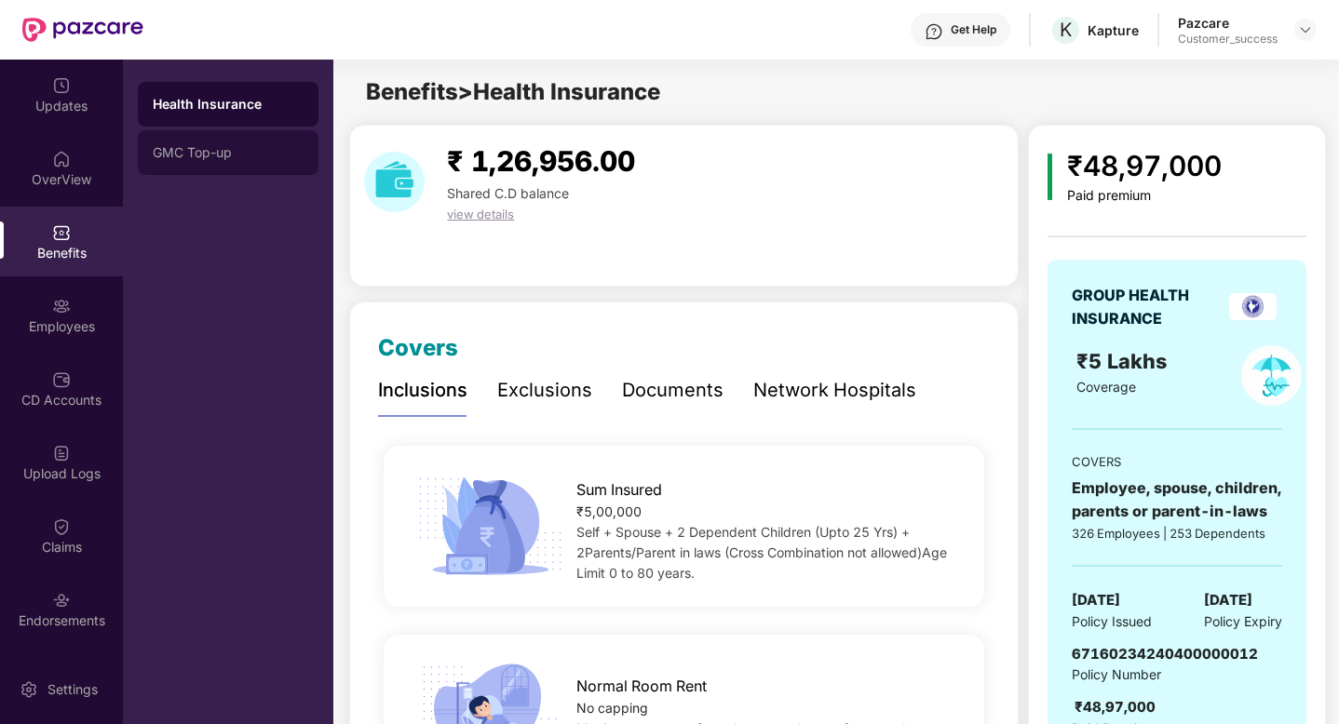
click at [213, 148] on div "GMC Top-up" at bounding box center [228, 152] width 151 height 15
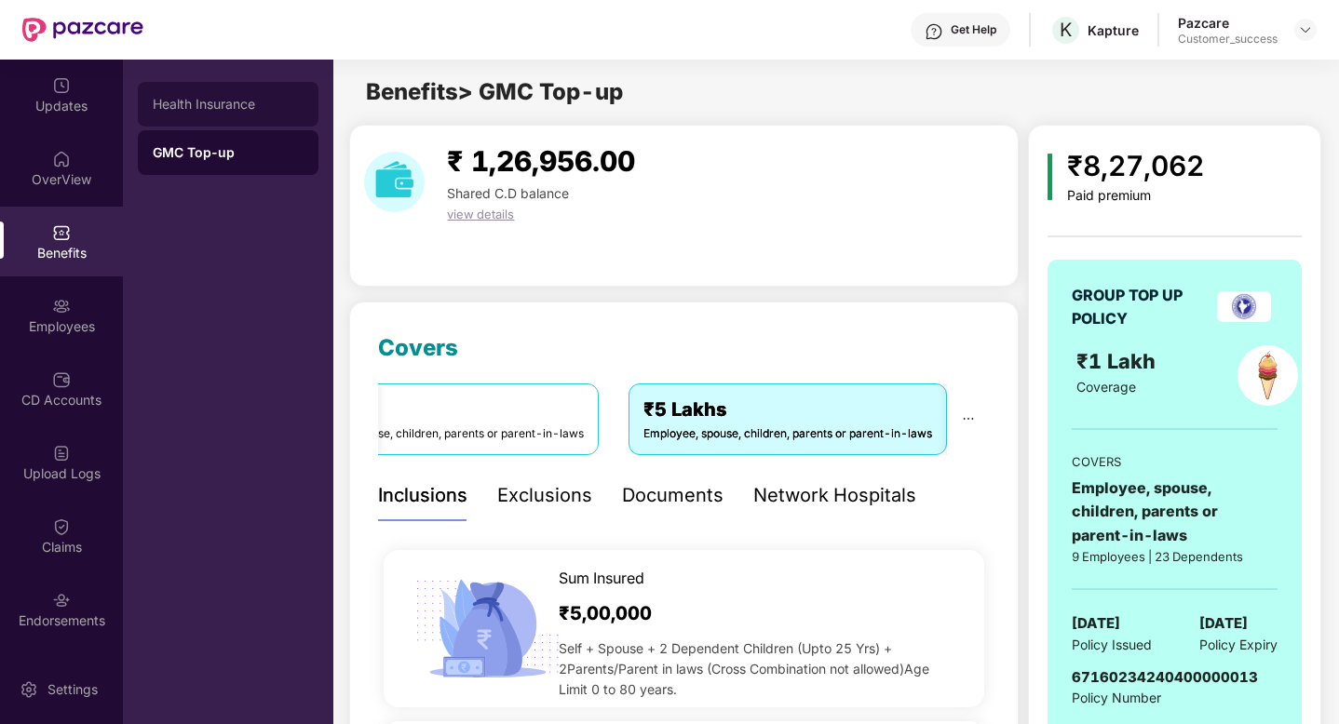
click at [240, 115] on div "Health Insurance" at bounding box center [228, 104] width 181 height 45
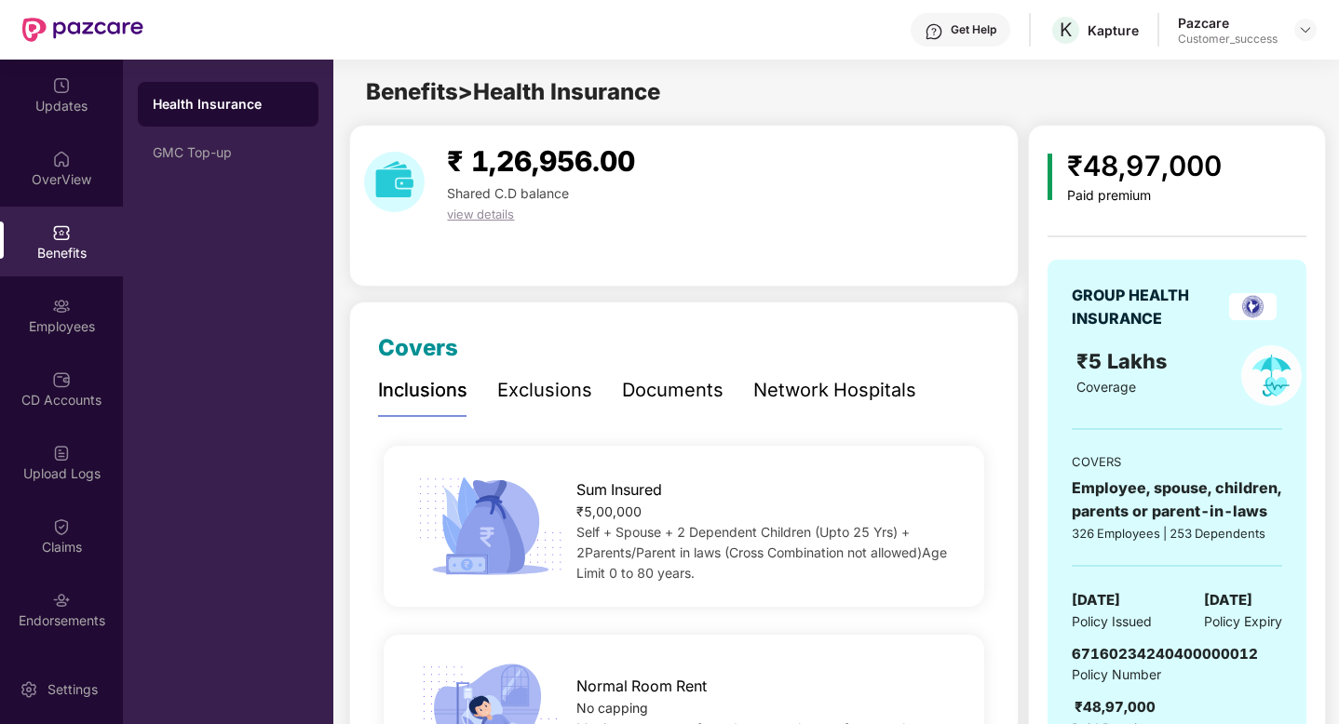
click at [800, 393] on div "Network Hospitals" at bounding box center [834, 390] width 163 height 29
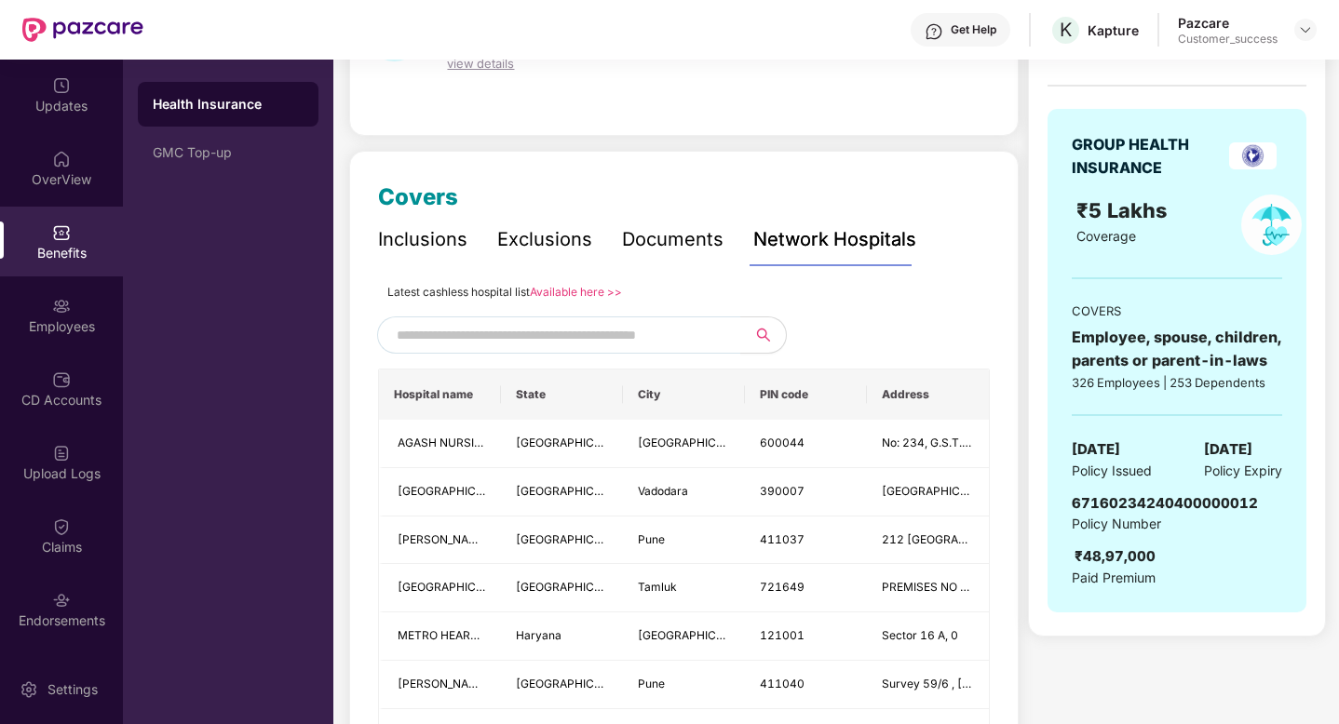
scroll to position [157, 0]
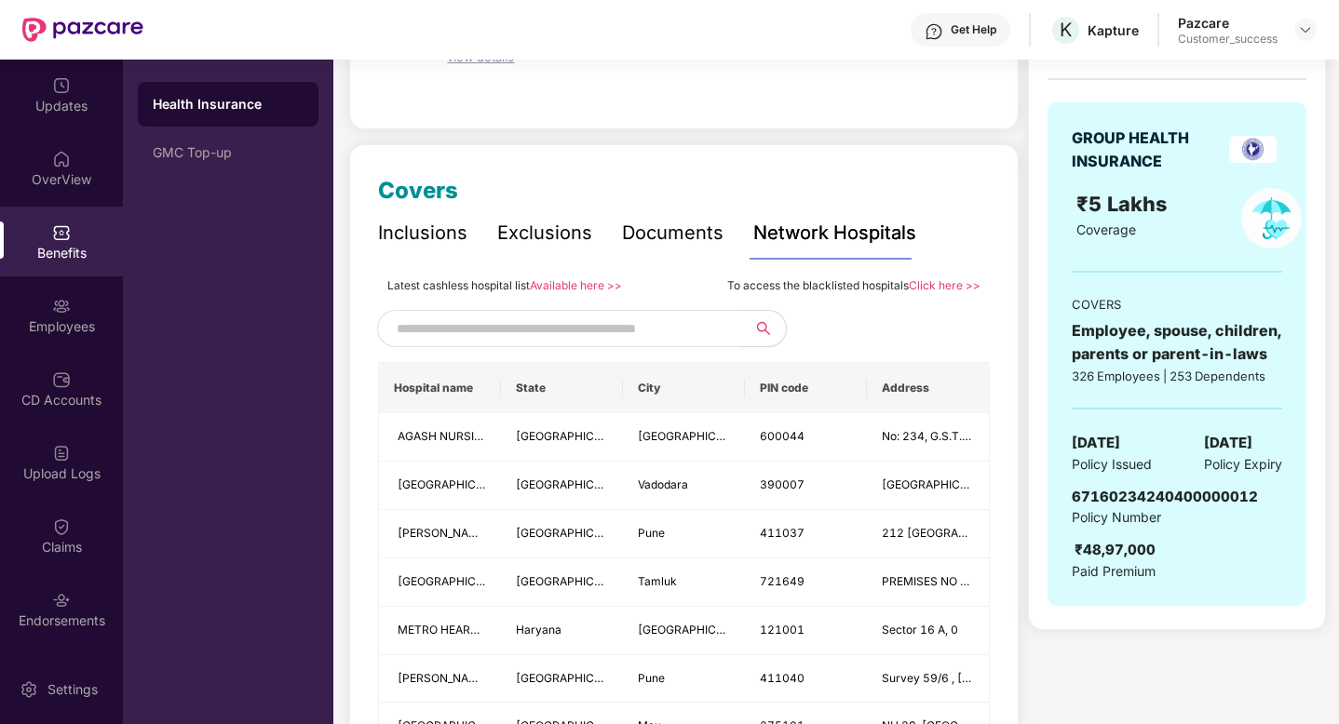
click at [575, 291] on link "Available here >>" at bounding box center [576, 285] width 92 height 14
